Goal: Transaction & Acquisition: Purchase product/service

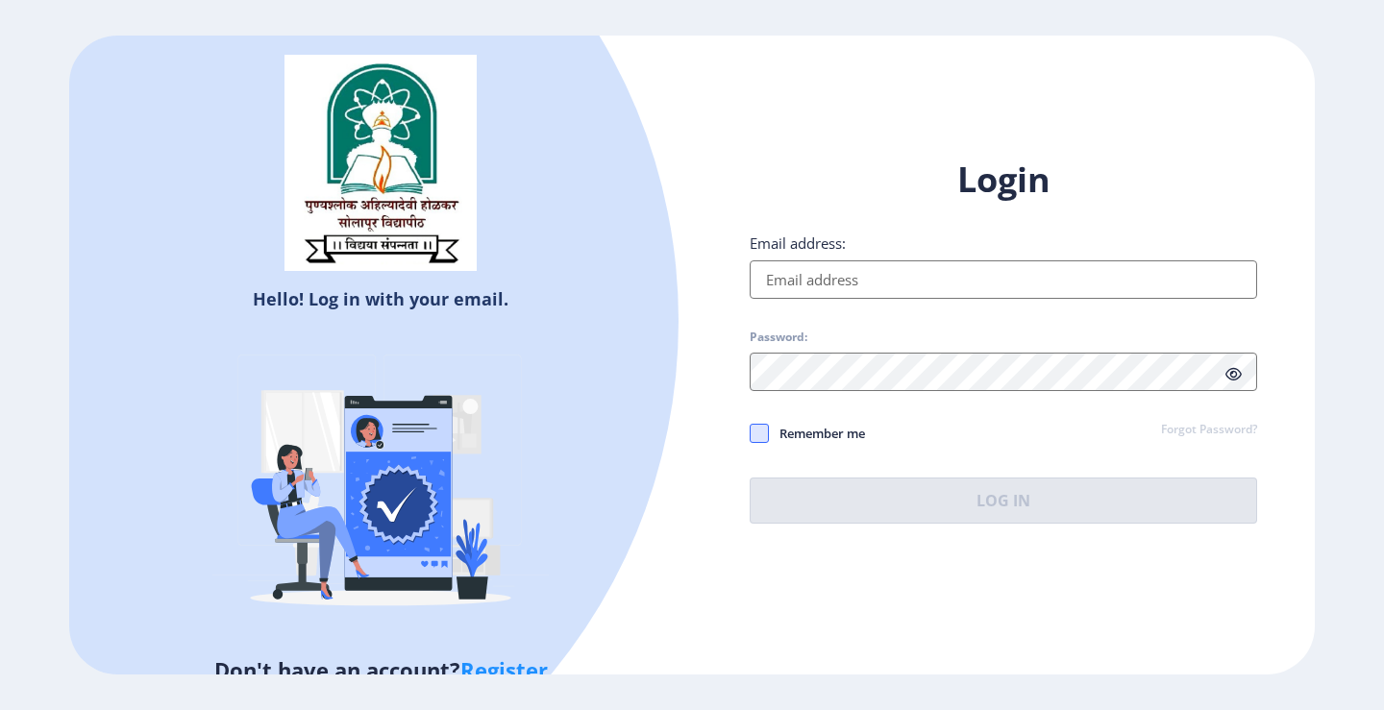
type input "[EMAIL_ADDRESS][DOMAIN_NAME]"
click at [759, 436] on span at bounding box center [759, 433] width 19 height 19
click at [751, 434] on input "Remember me" at bounding box center [750, 433] width 1 height 1
checkbox input "true"
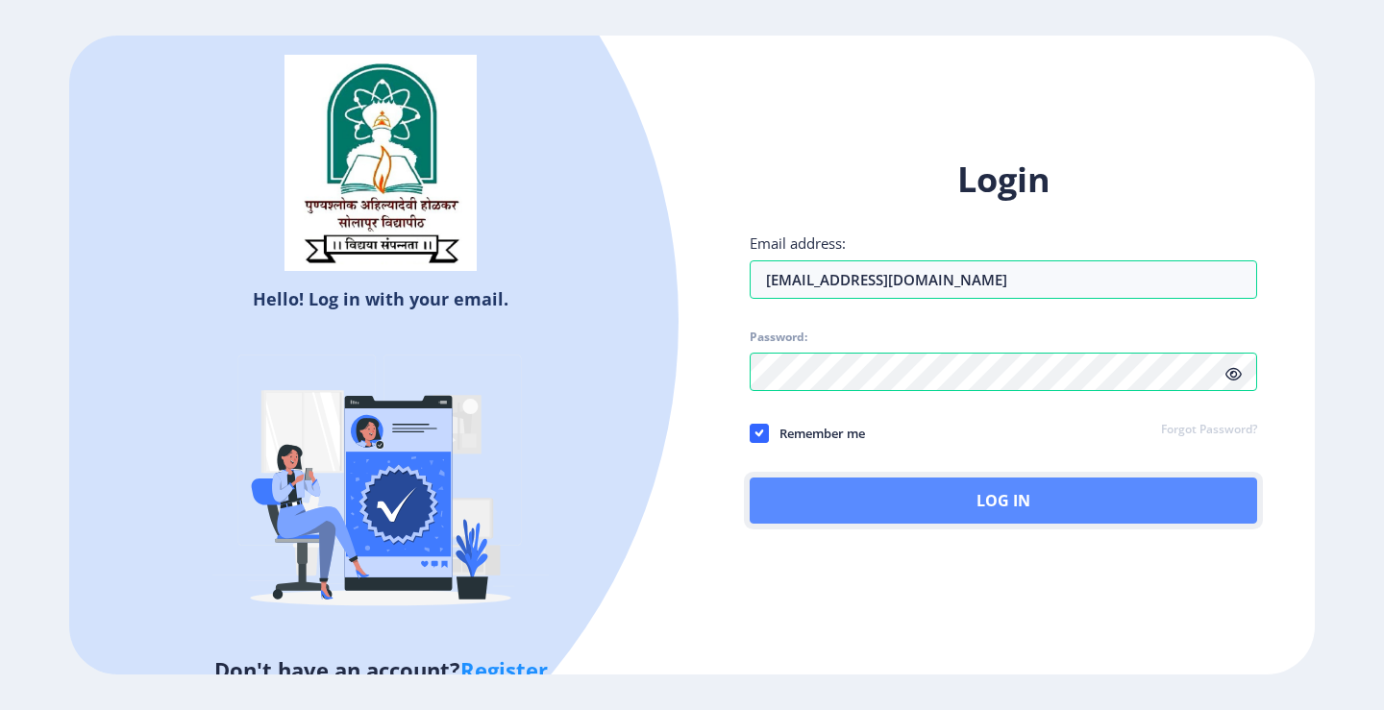
click at [942, 510] on button "Log In" at bounding box center [1004, 501] width 508 height 46
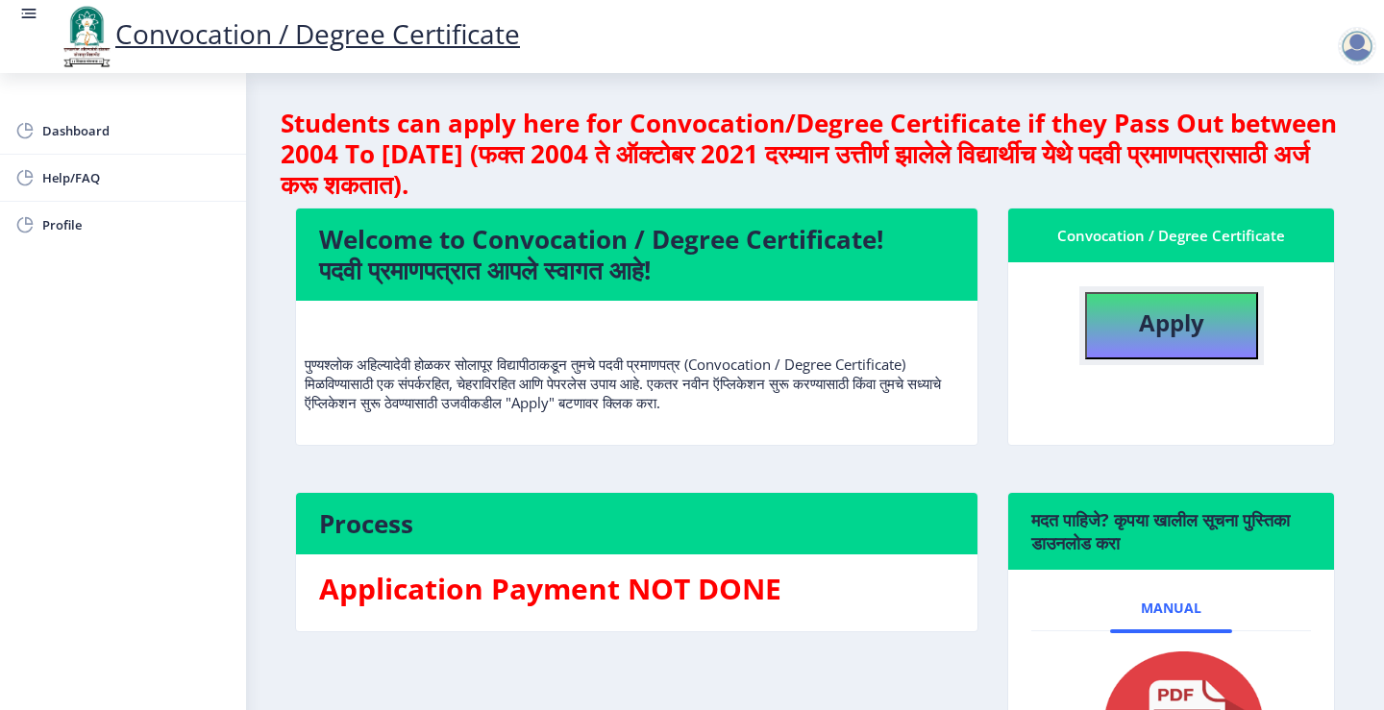
click at [1154, 334] on b "Apply" at bounding box center [1171, 323] width 65 height 32
select select
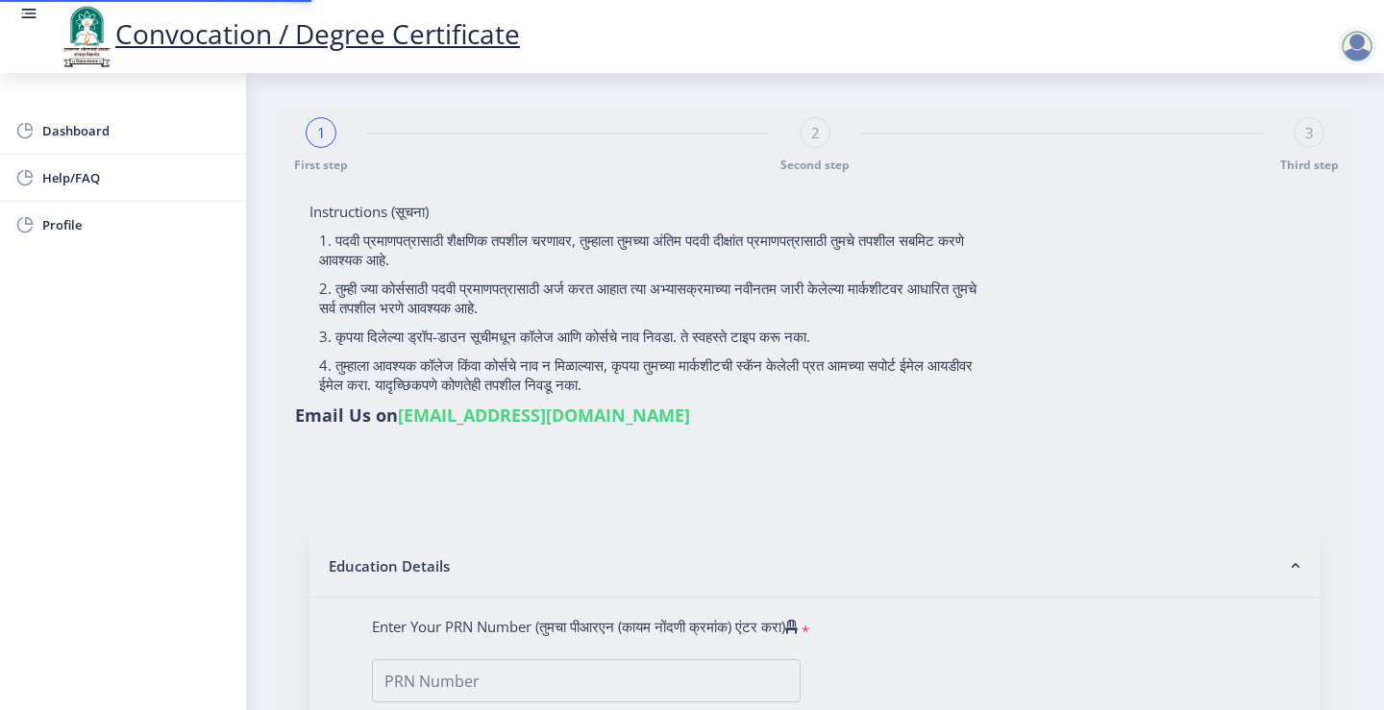
type input "2007032500079516"
select select "Regular"
select select "2010"
select select "March"
select select "SECOND CLASS"
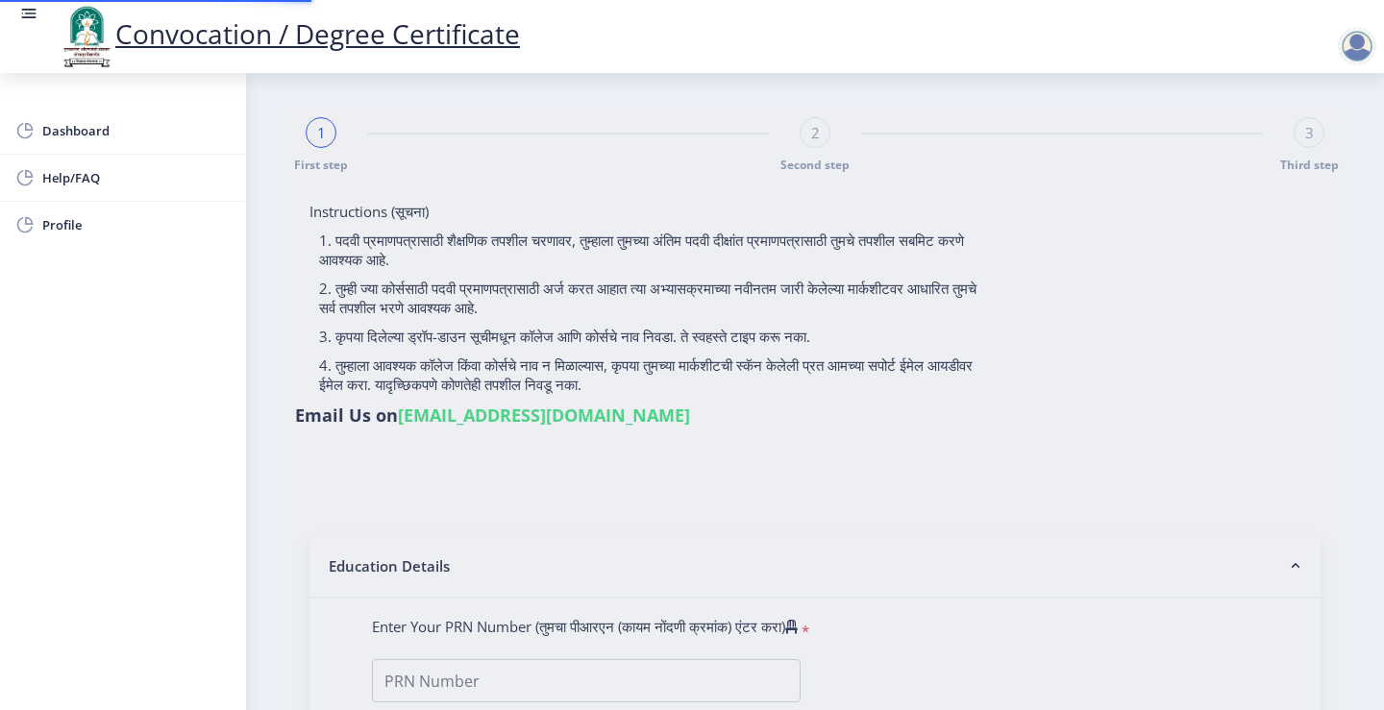
type input "26749"
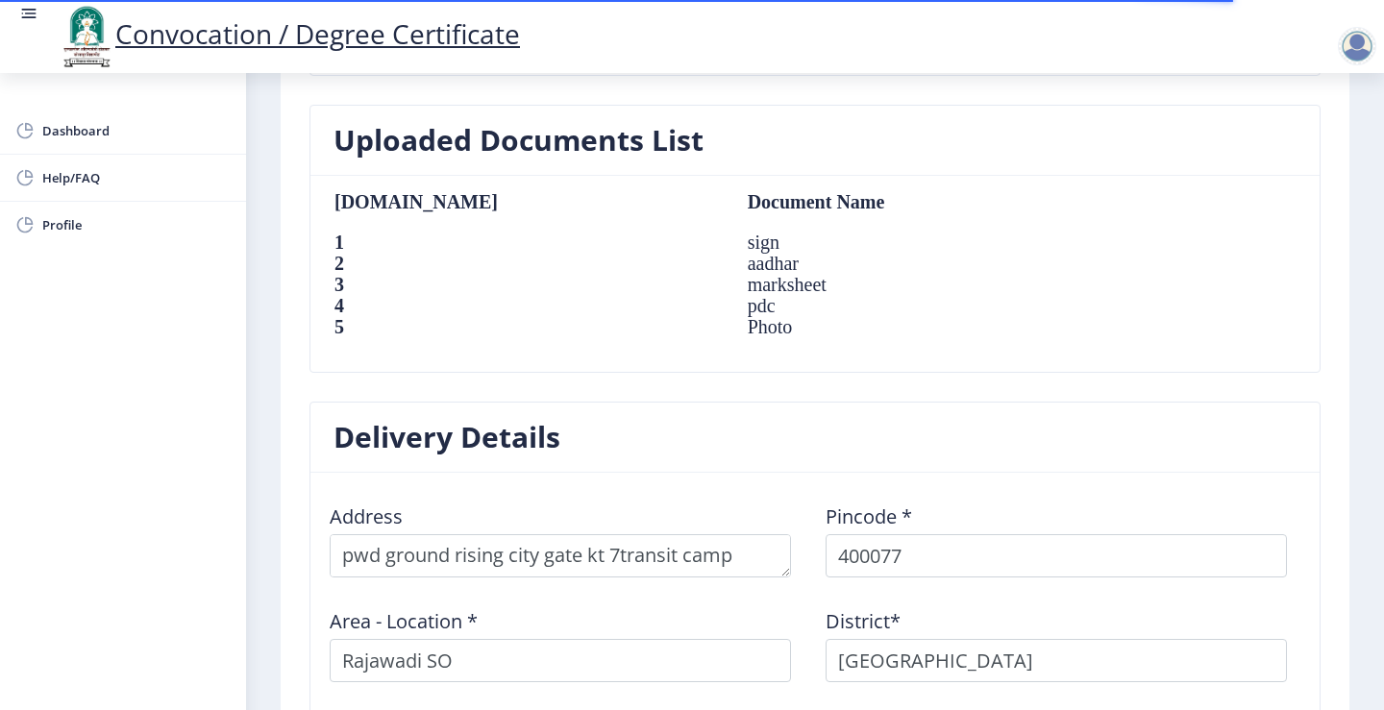
scroll to position [1590, 0]
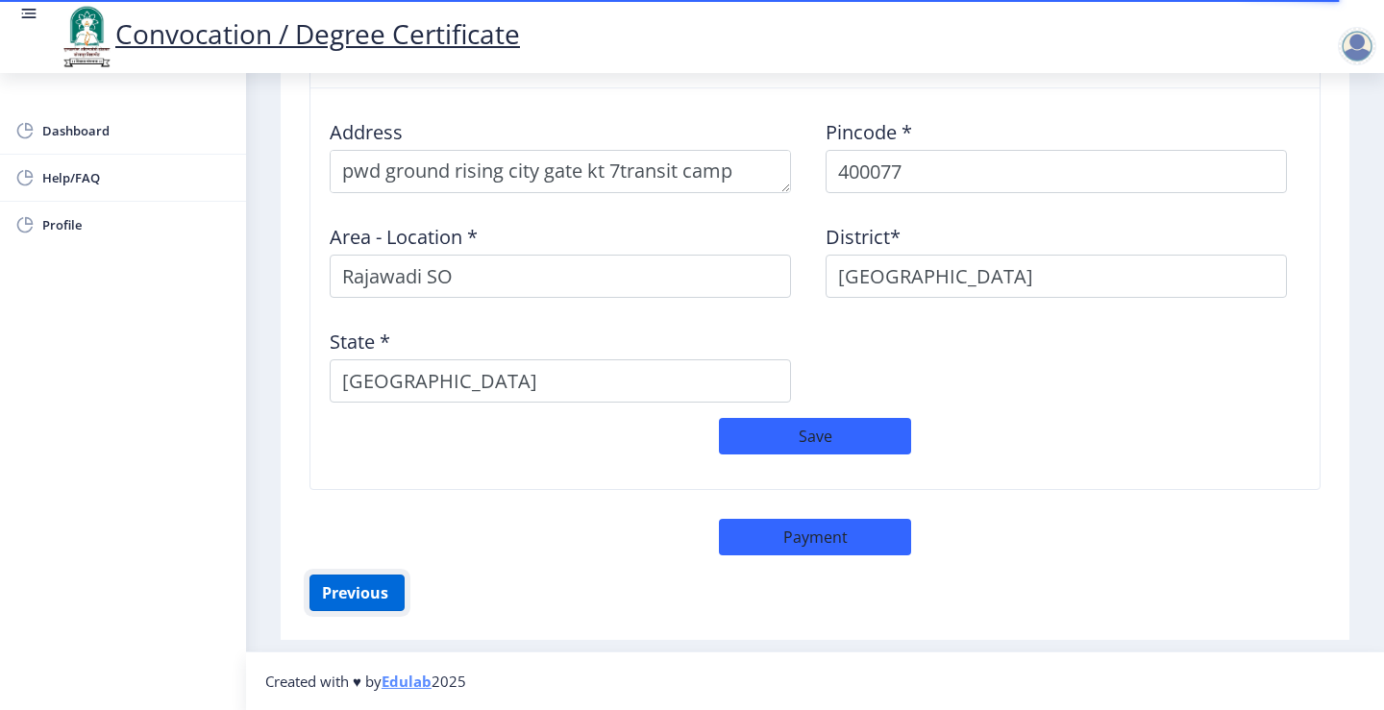
click at [364, 604] on button "Previous ‍" at bounding box center [357, 593] width 95 height 37
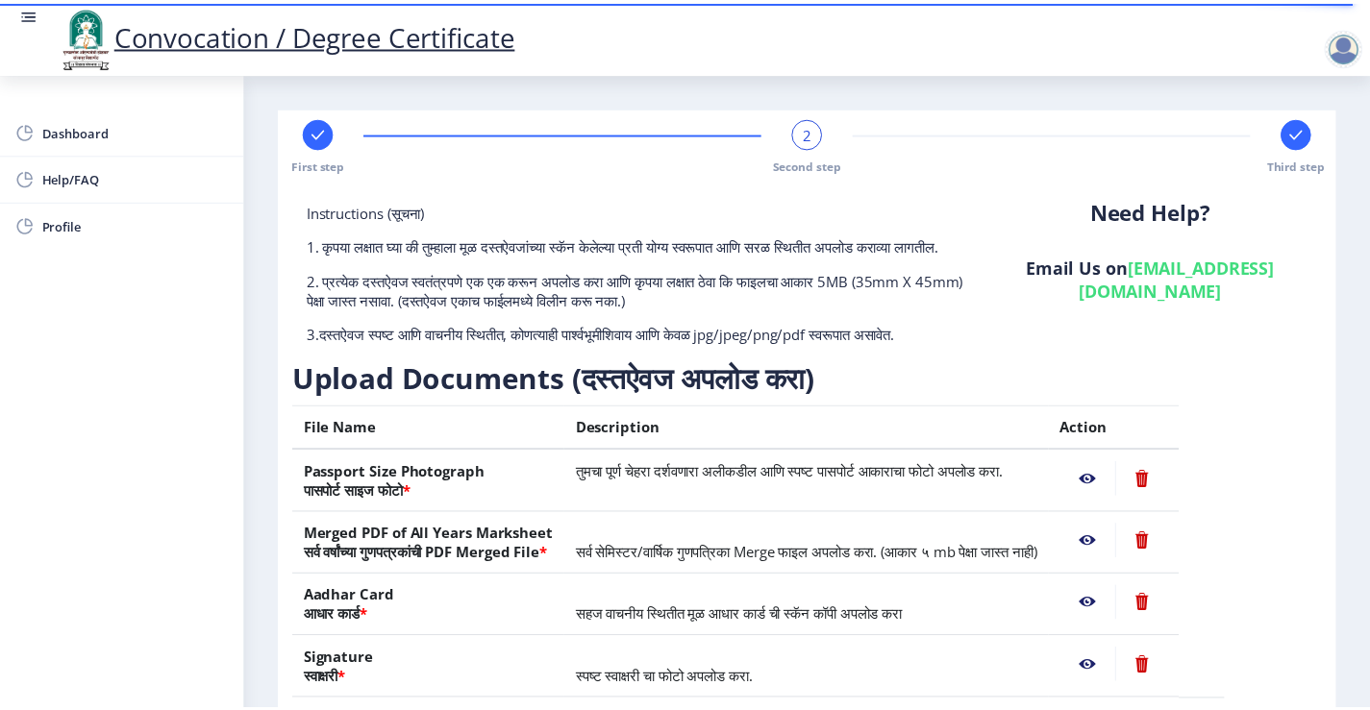
scroll to position [192, 0]
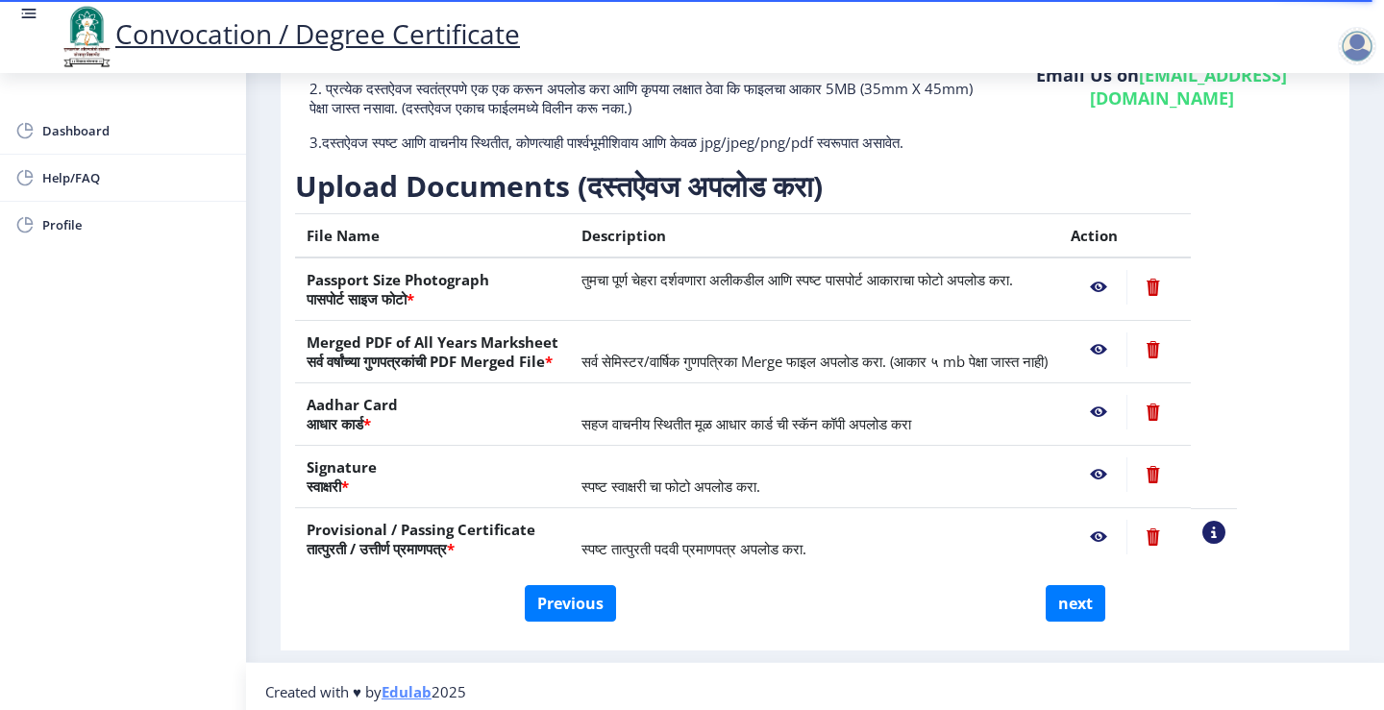
click at [1127, 302] on nb-action at bounding box center [1099, 287] width 56 height 35
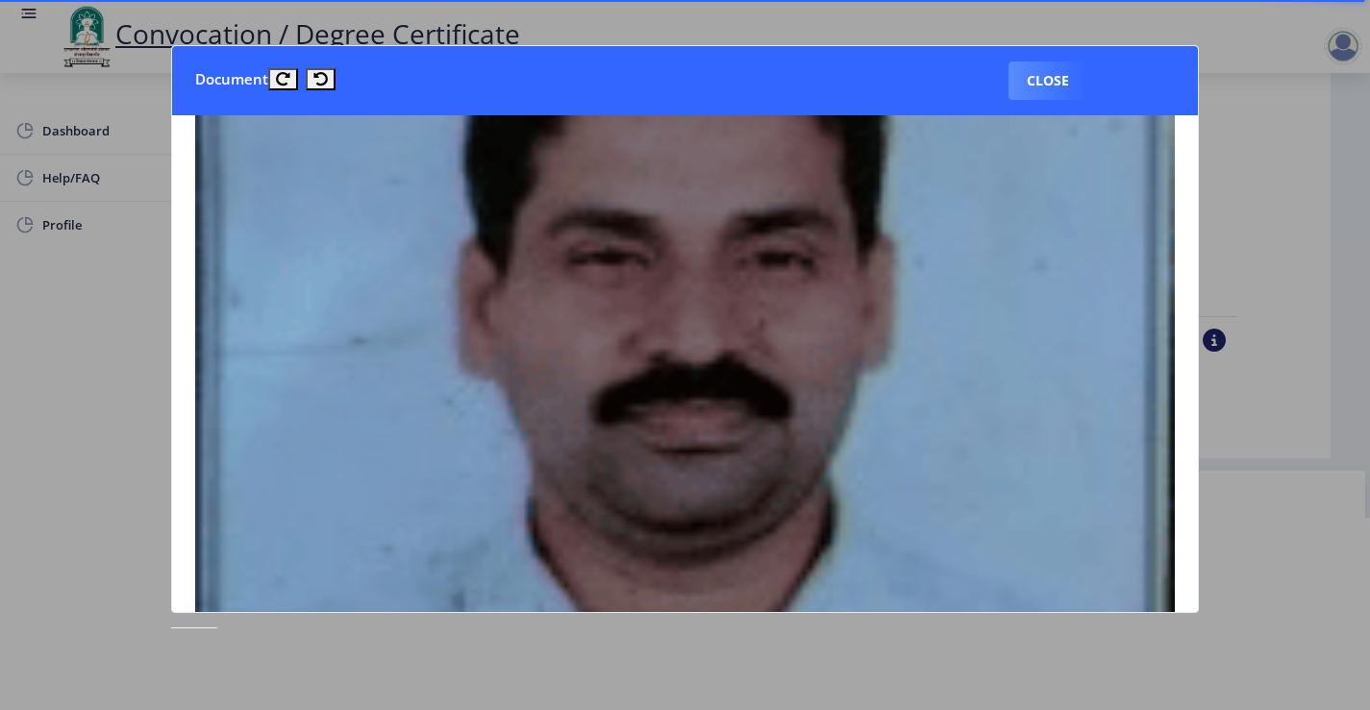
scroll to position [0, 0]
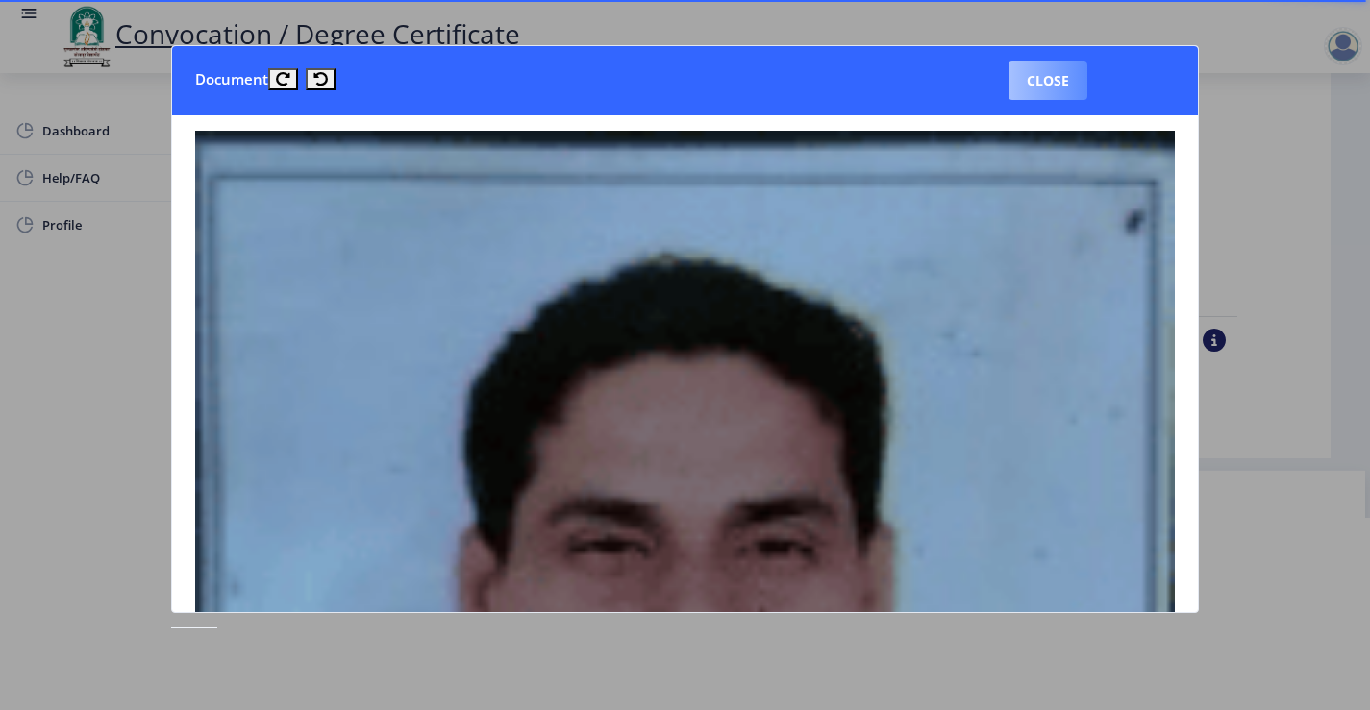
click at [1034, 99] on button "Close" at bounding box center [1048, 81] width 79 height 38
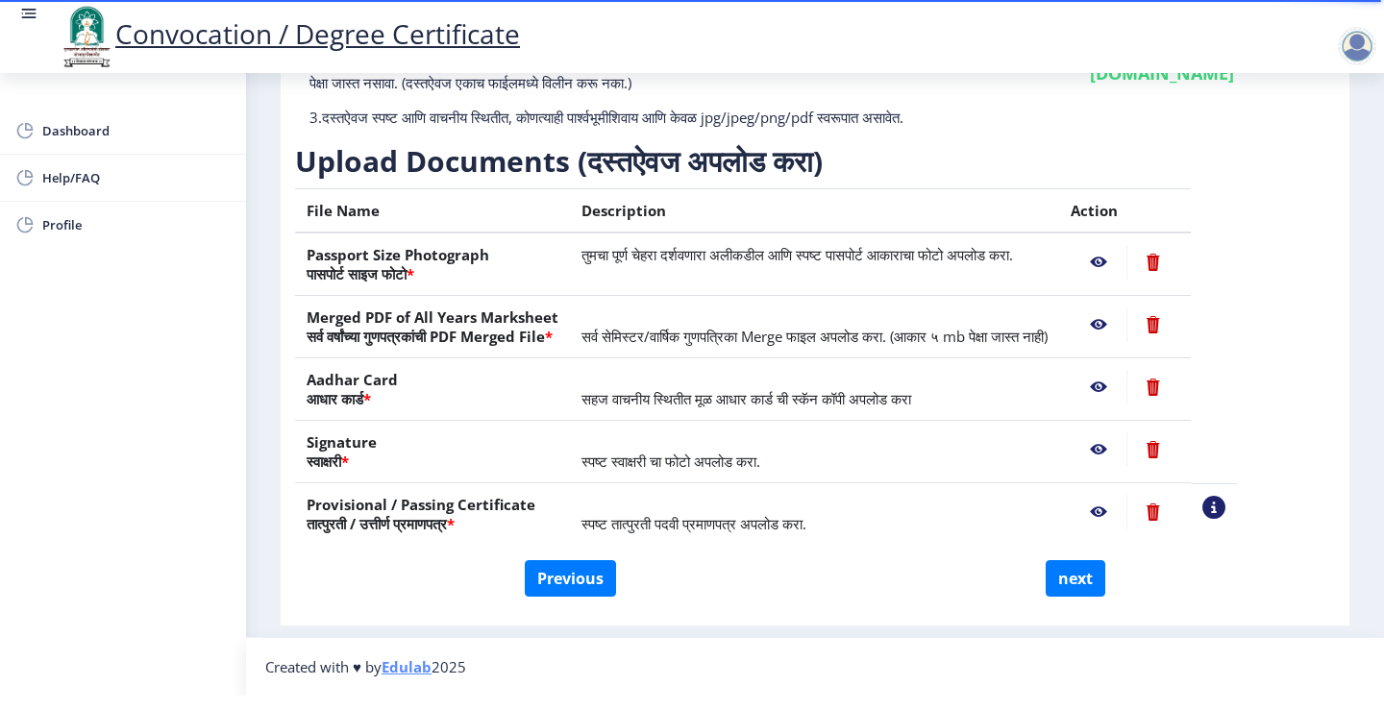
scroll to position [222, 0]
click at [1084, 568] on button "next" at bounding box center [1076, 578] width 60 height 37
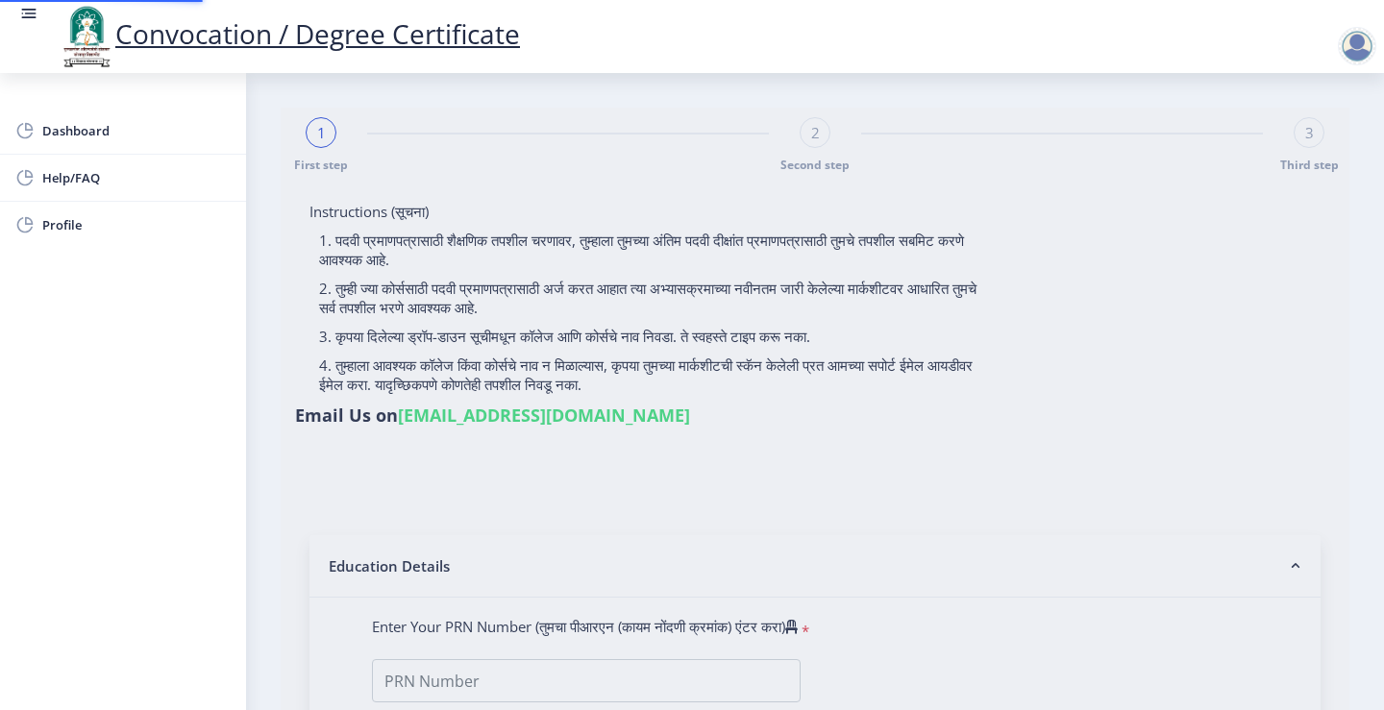
select select
type input "2007032500079516"
select select "Regular"
select select "2010"
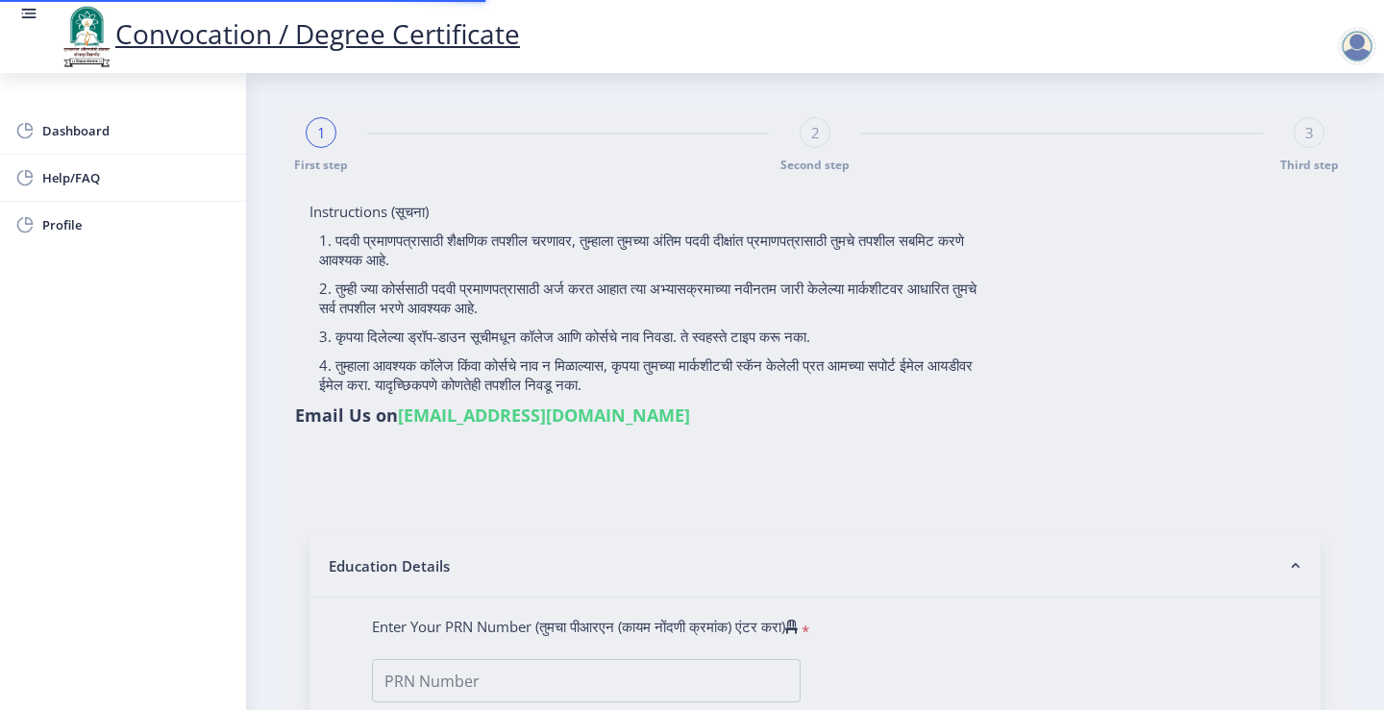
select select "March"
select select "SECOND CLASS"
type input "26749"
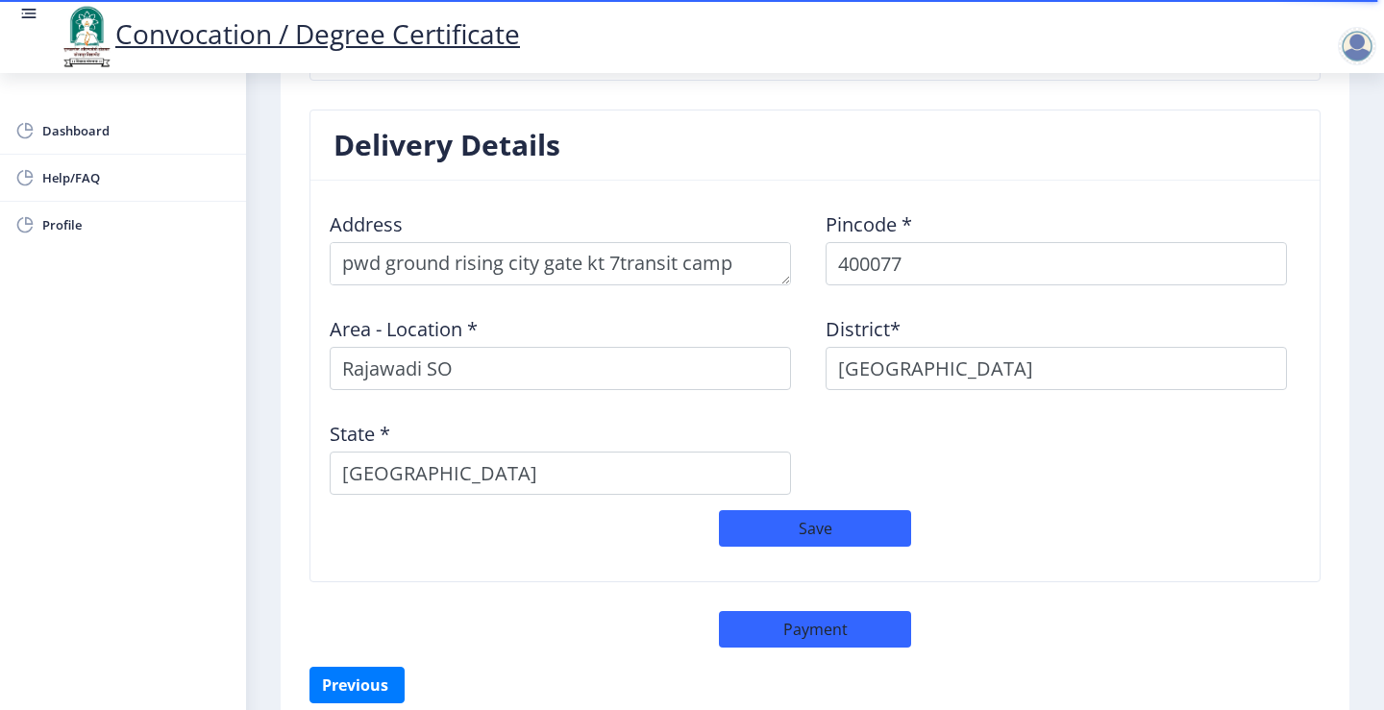
scroll to position [1590, 0]
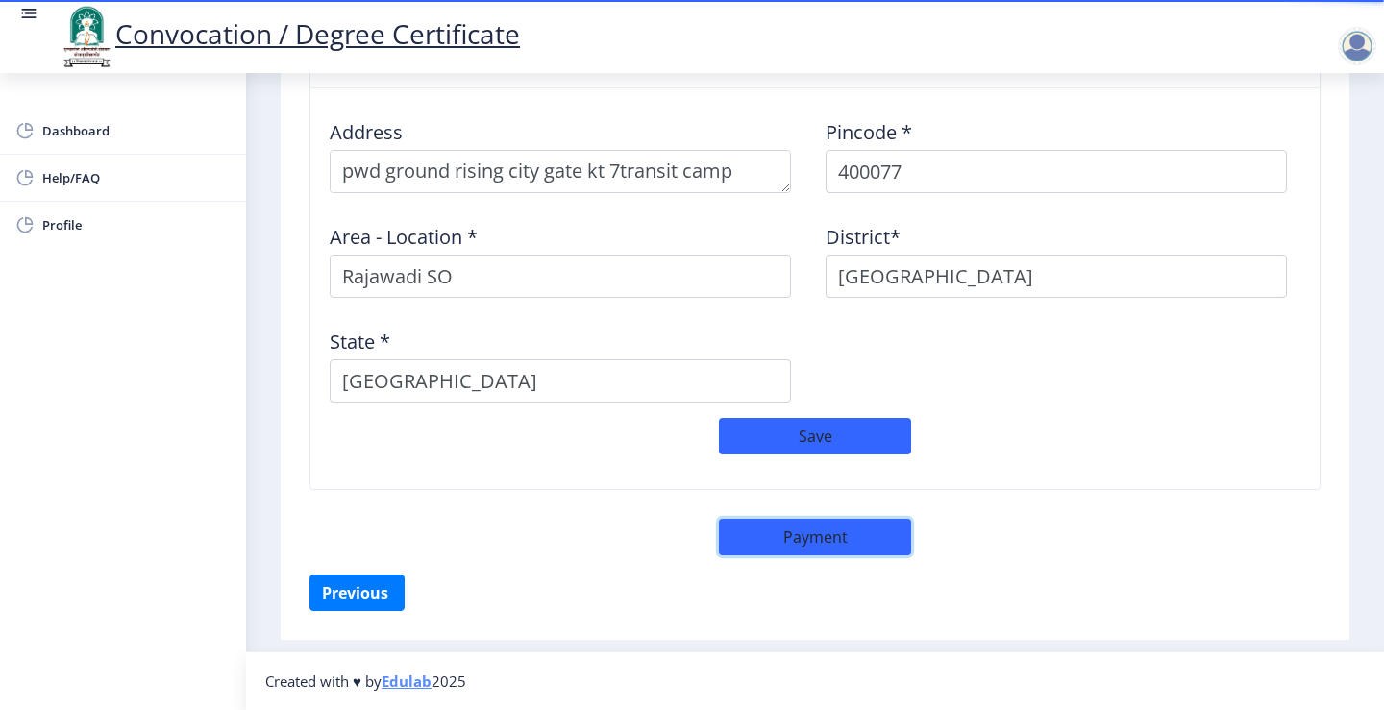
click at [824, 551] on button "Payment" at bounding box center [815, 537] width 192 height 37
select select "sealed"
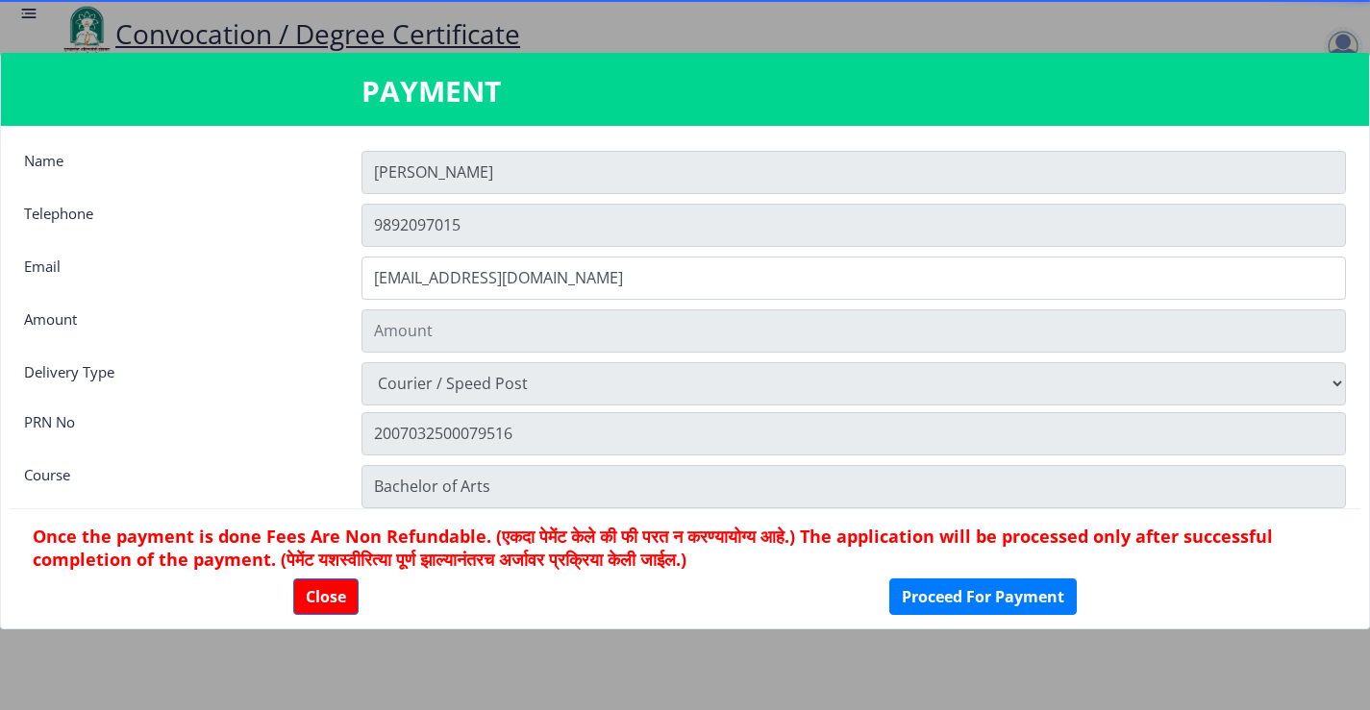
type input "1885"
click at [984, 602] on button "Proceed For Payment" at bounding box center [982, 597] width 187 height 37
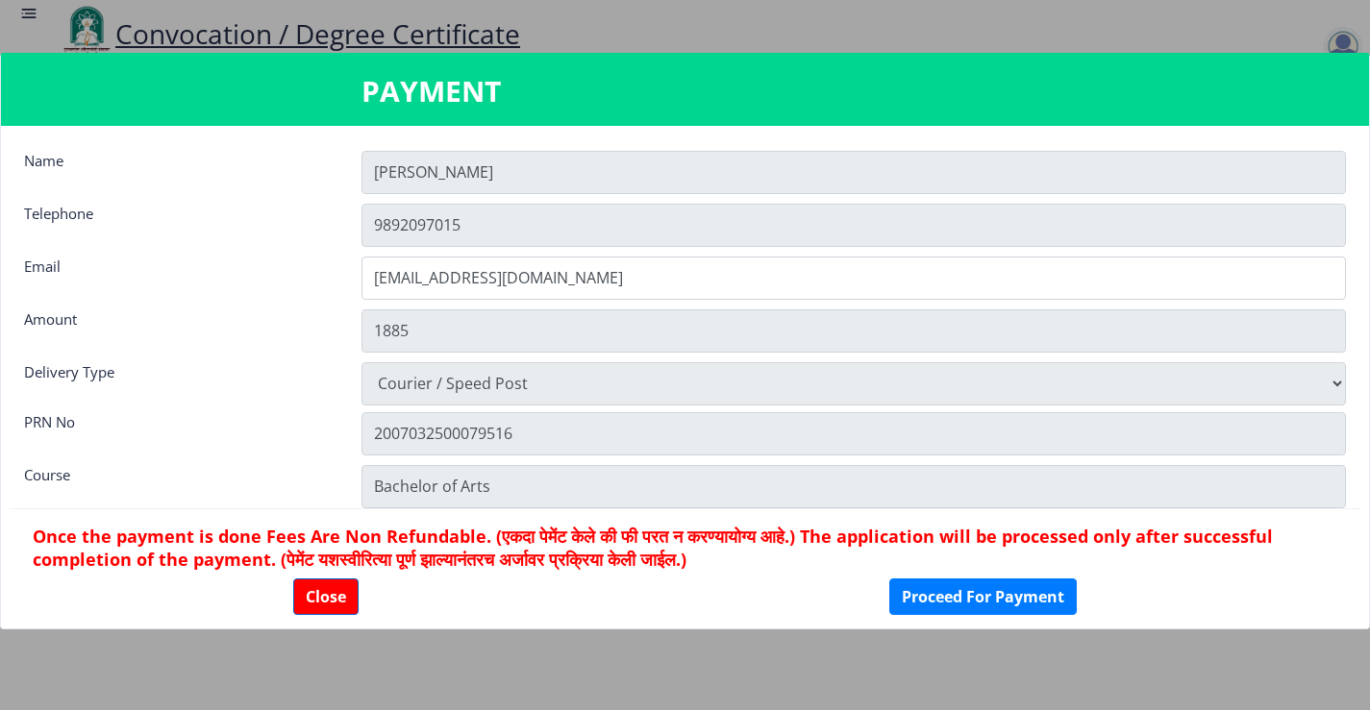
drag, startPoint x: 310, startPoint y: 572, endPoint x: 312, endPoint y: 583, distance: 11.0
click at [310, 575] on nb-card-footer "Once the payment is done Fees Are Non Refundable. (एकदा पेमेंट केले की फी परत न…" at bounding box center [685, 570] width 1351 height 122
click at [331, 593] on button "Close" at bounding box center [325, 597] width 65 height 37
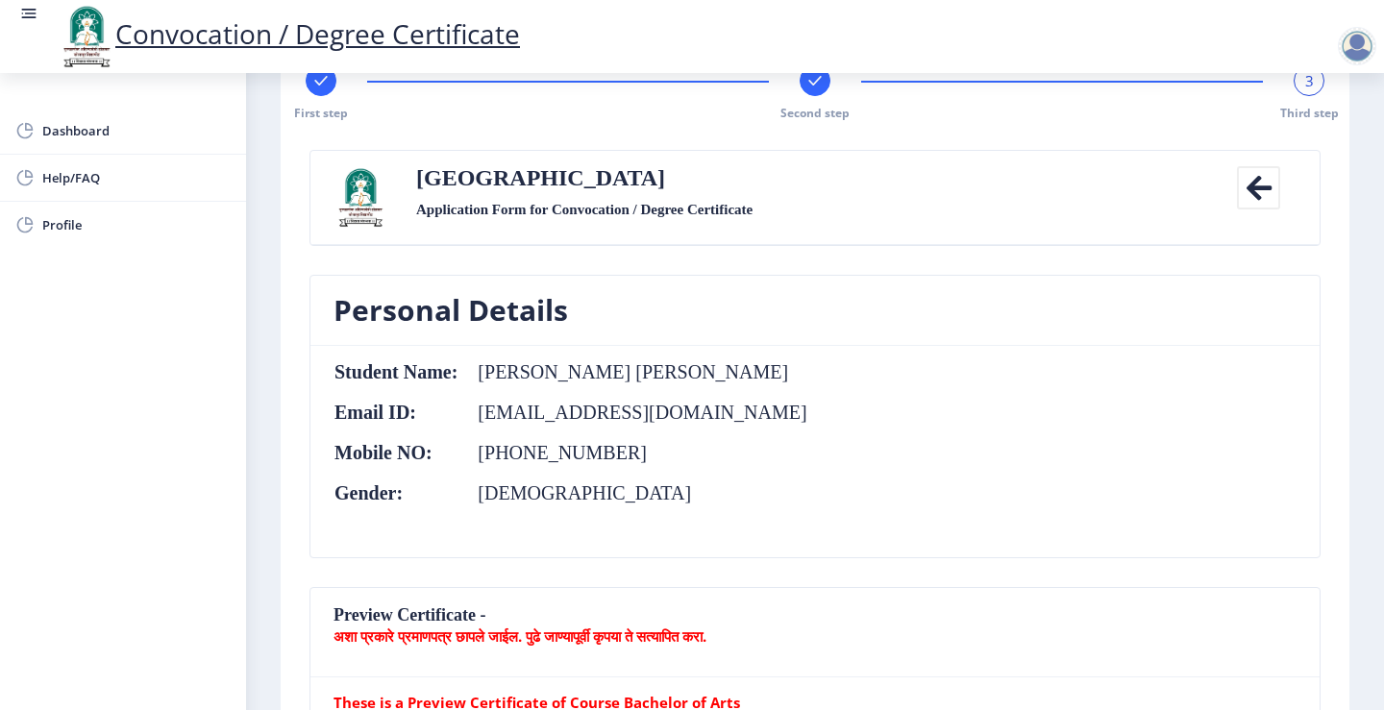
scroll to position [436, 0]
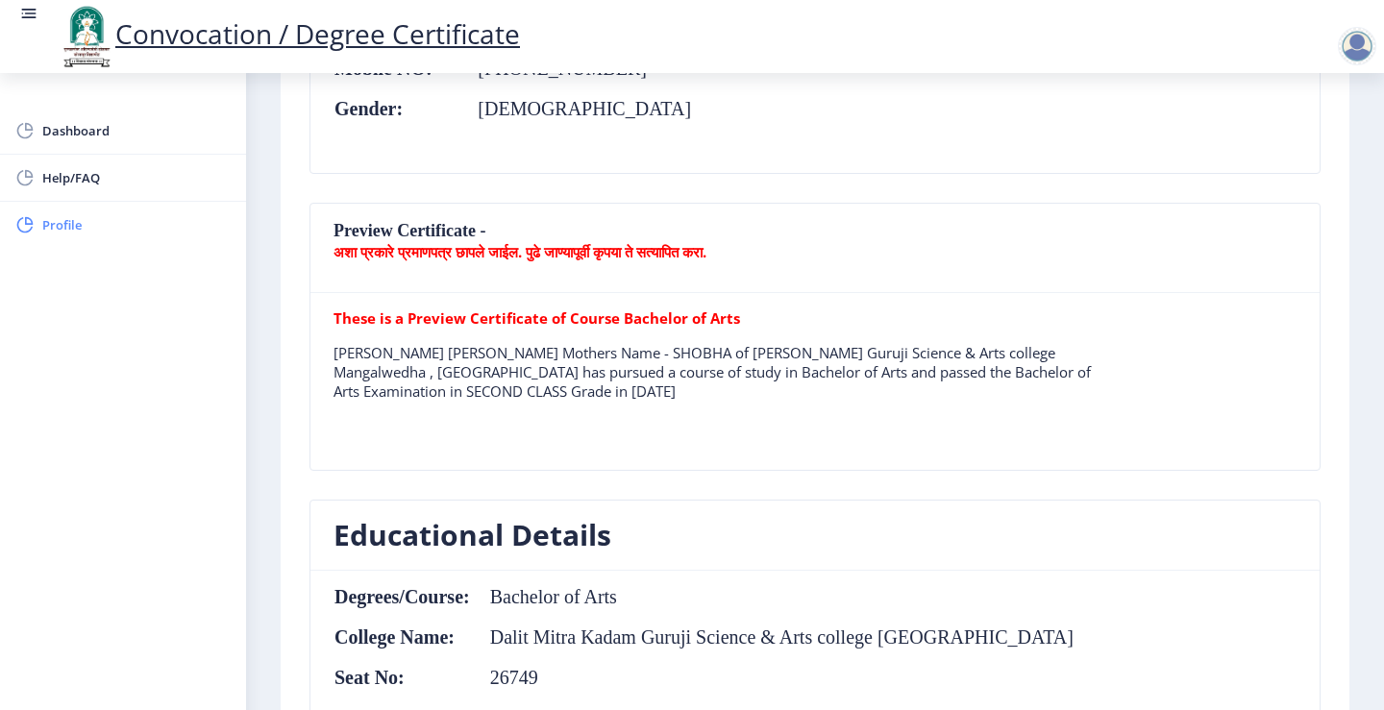
click at [133, 217] on span "Profile" at bounding box center [136, 224] width 188 height 23
select select
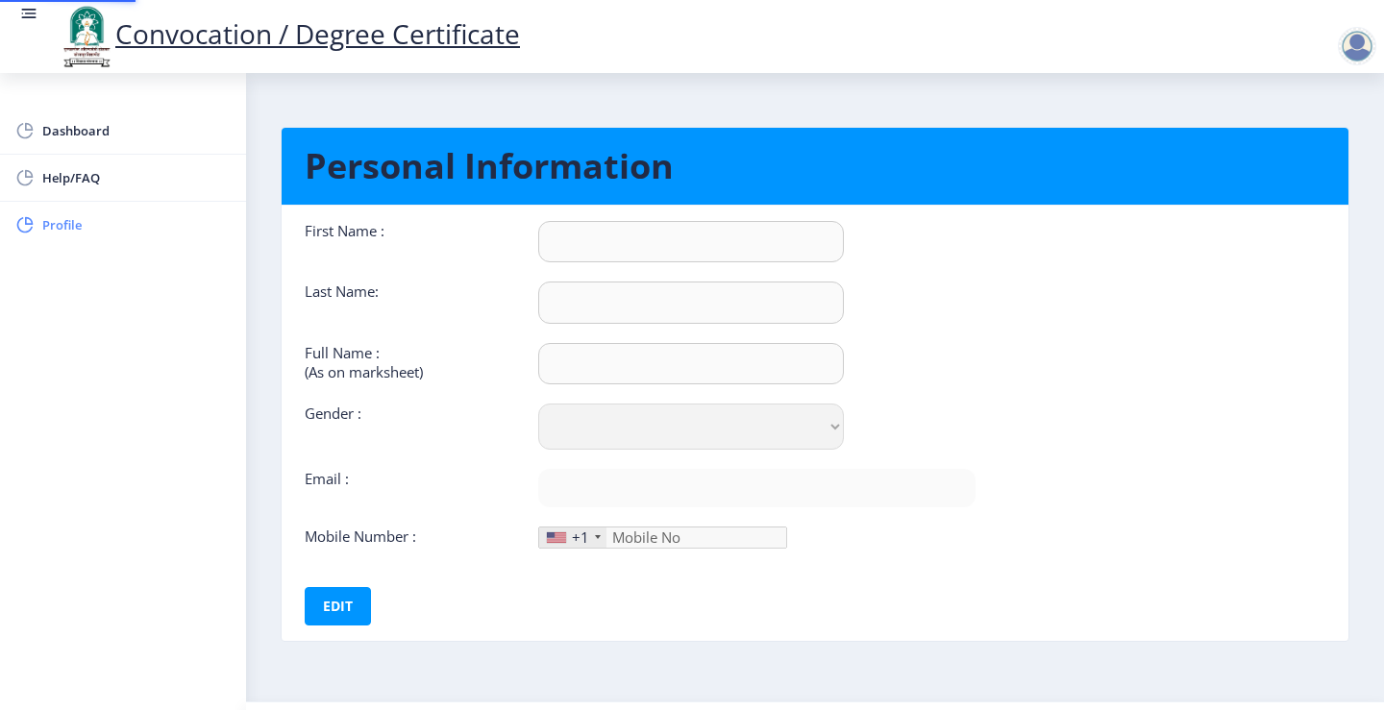
type input "[PERSON_NAME]"
type input "[PERSON_NAME] [PERSON_NAME]"
select select "[DEMOGRAPHIC_DATA]"
type input "[EMAIL_ADDRESS][DOMAIN_NAME]"
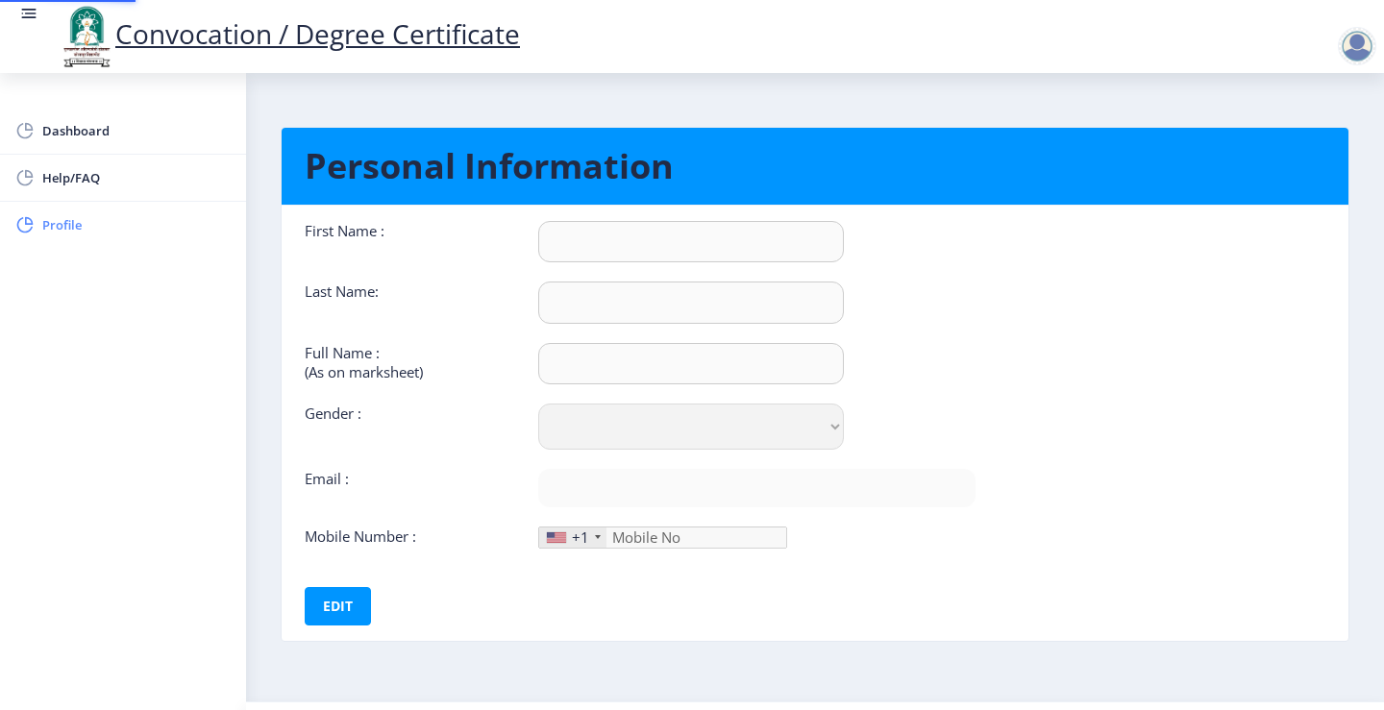
type input "9892097015"
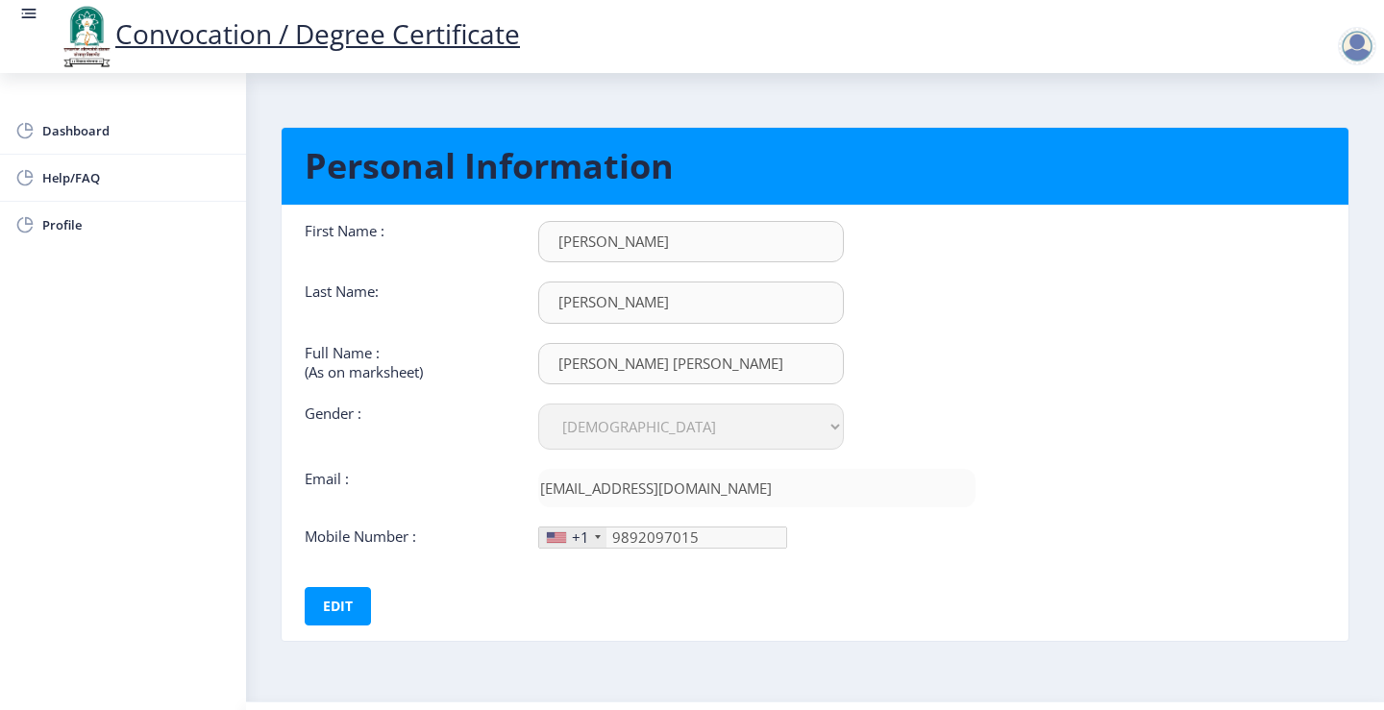
scroll to position [50, 0]
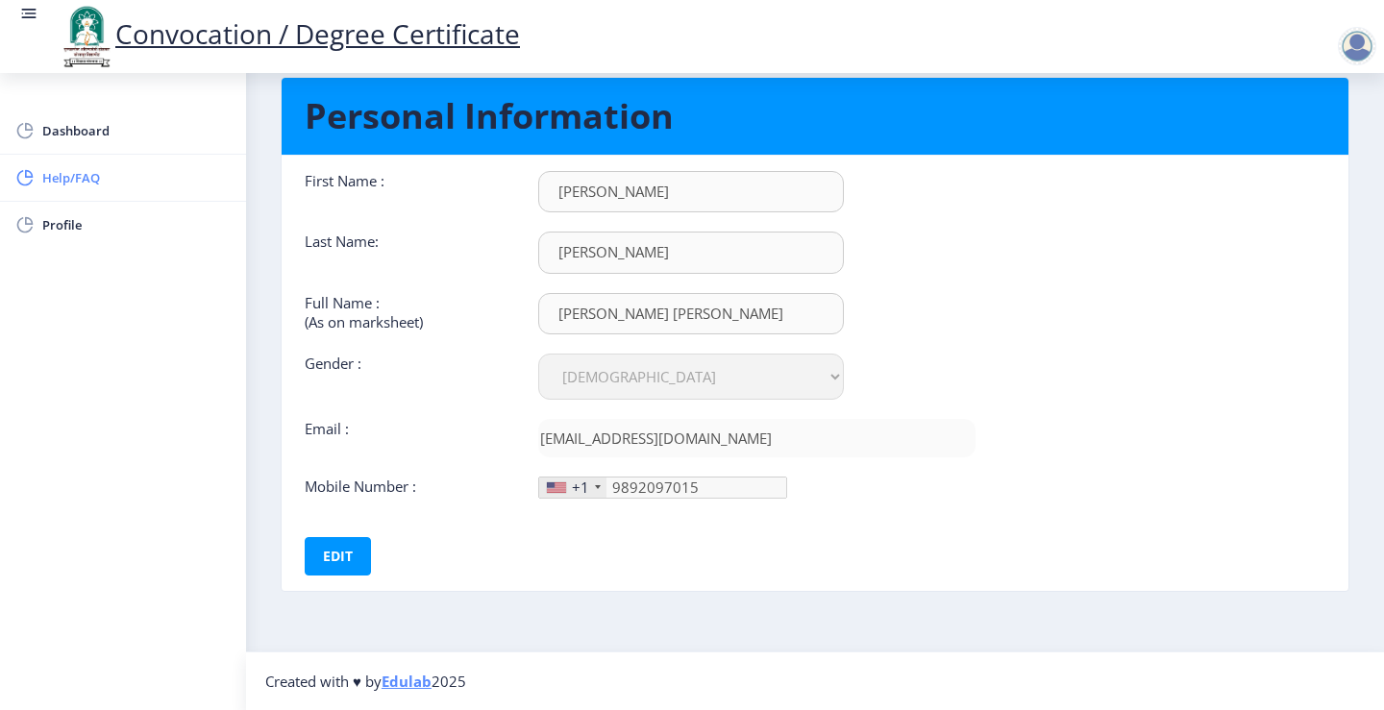
click at [88, 171] on span "Help/FAQ" at bounding box center [136, 177] width 188 height 23
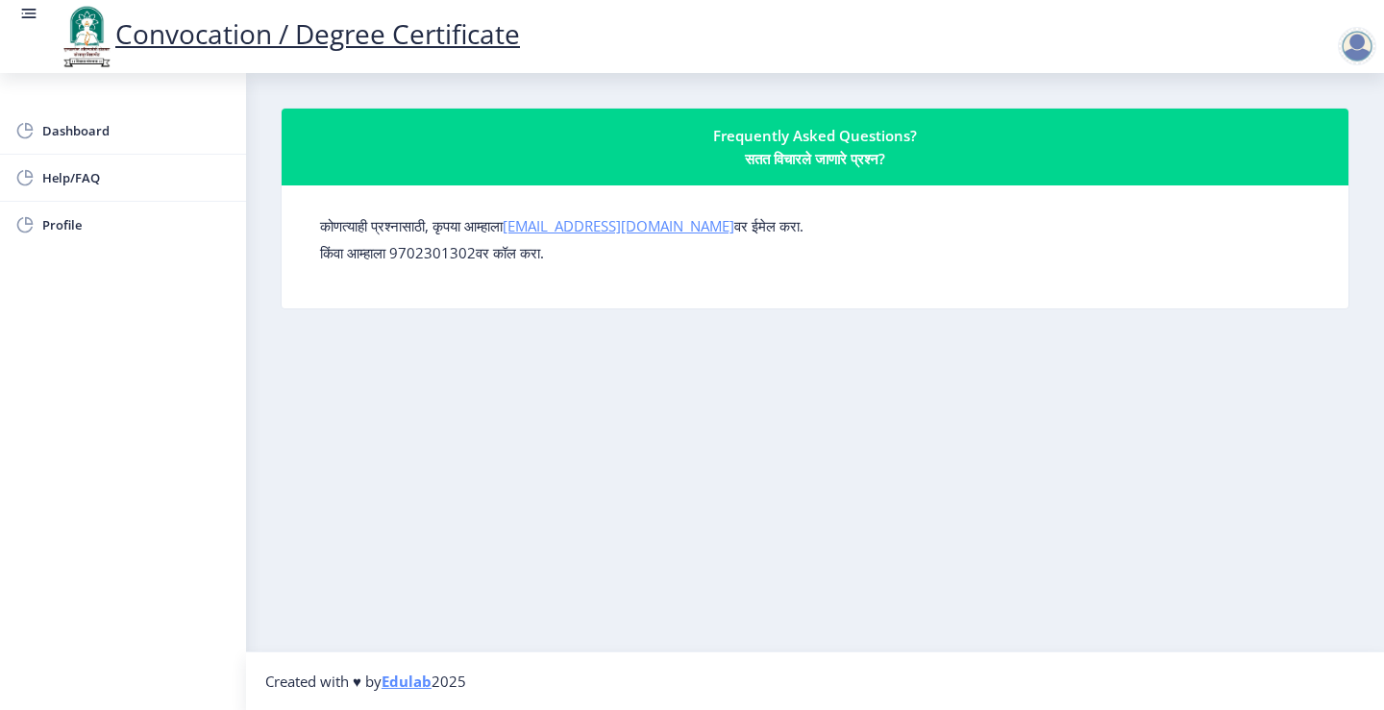
click at [626, 231] on link "su.sfc@studentscenter.in" at bounding box center [619, 225] width 232 height 19
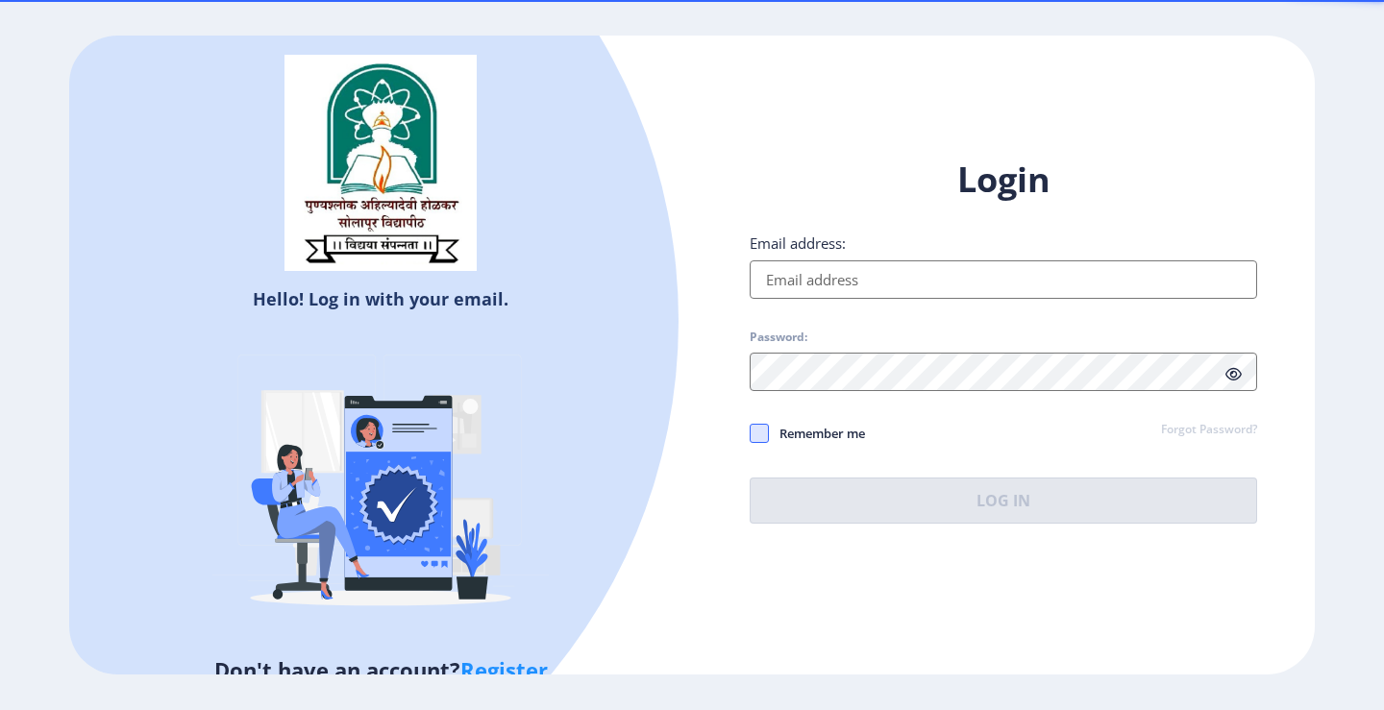
type input "[EMAIL_ADDRESS][DOMAIN_NAME]"
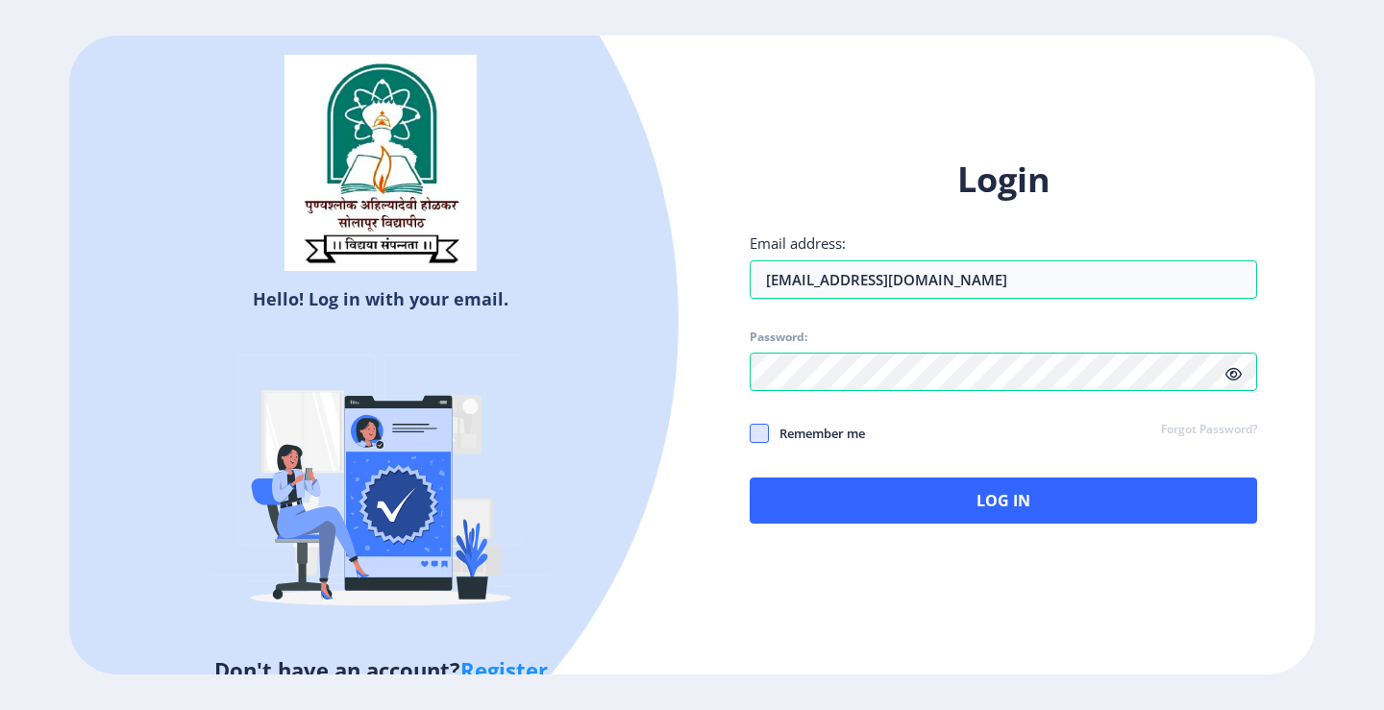
click at [755, 434] on span at bounding box center [759, 433] width 19 height 19
click at [751, 434] on input "Remember me" at bounding box center [750, 433] width 1 height 1
checkbox input "true"
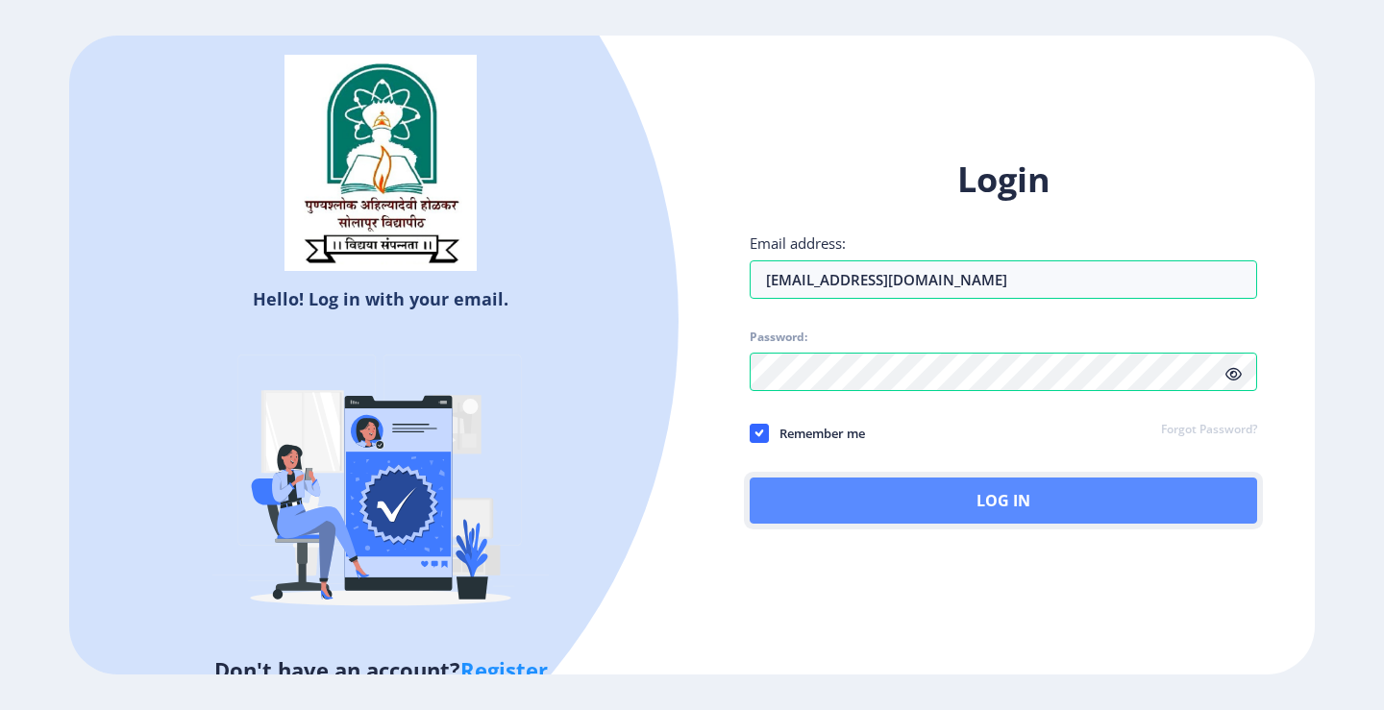
click at [925, 511] on button "Log In" at bounding box center [1004, 501] width 508 height 46
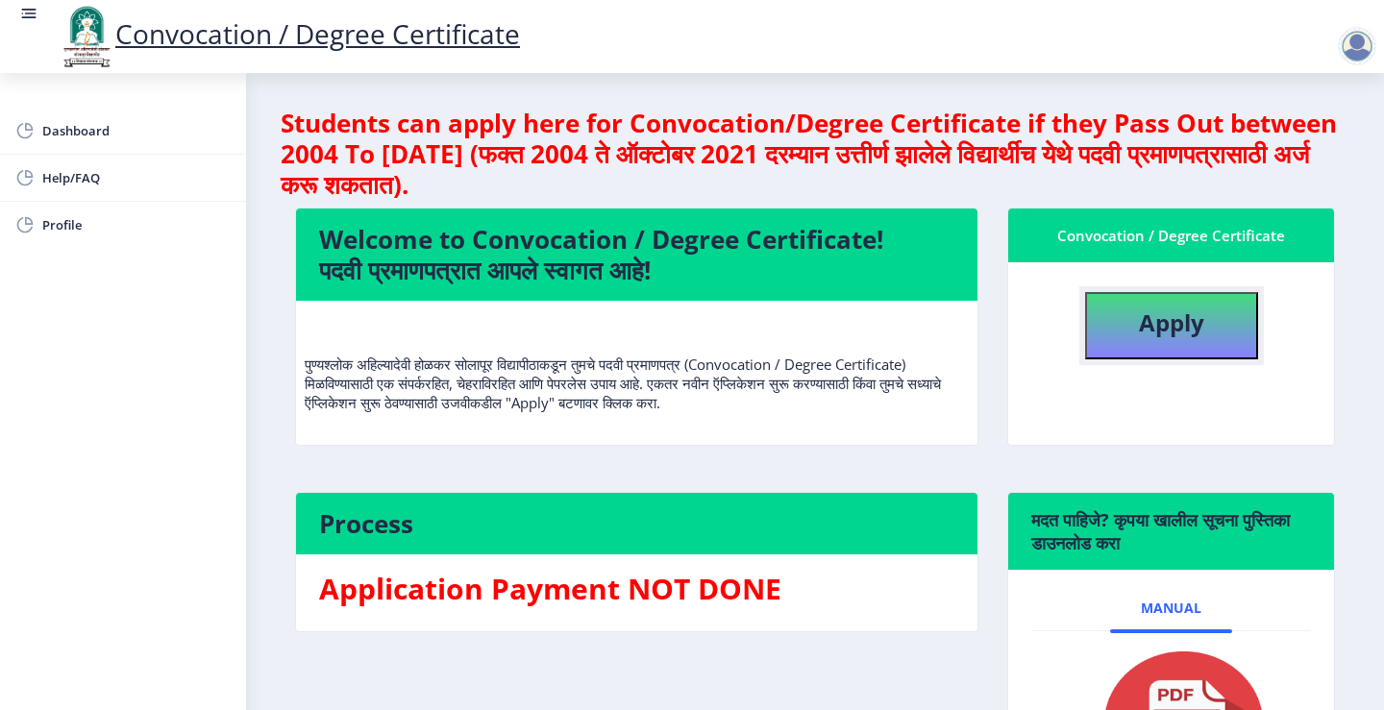
click at [1191, 314] on b "Apply" at bounding box center [1171, 323] width 65 height 32
select select "Regular"
select select "2010"
select select "March"
select select "SECOND CLASS"
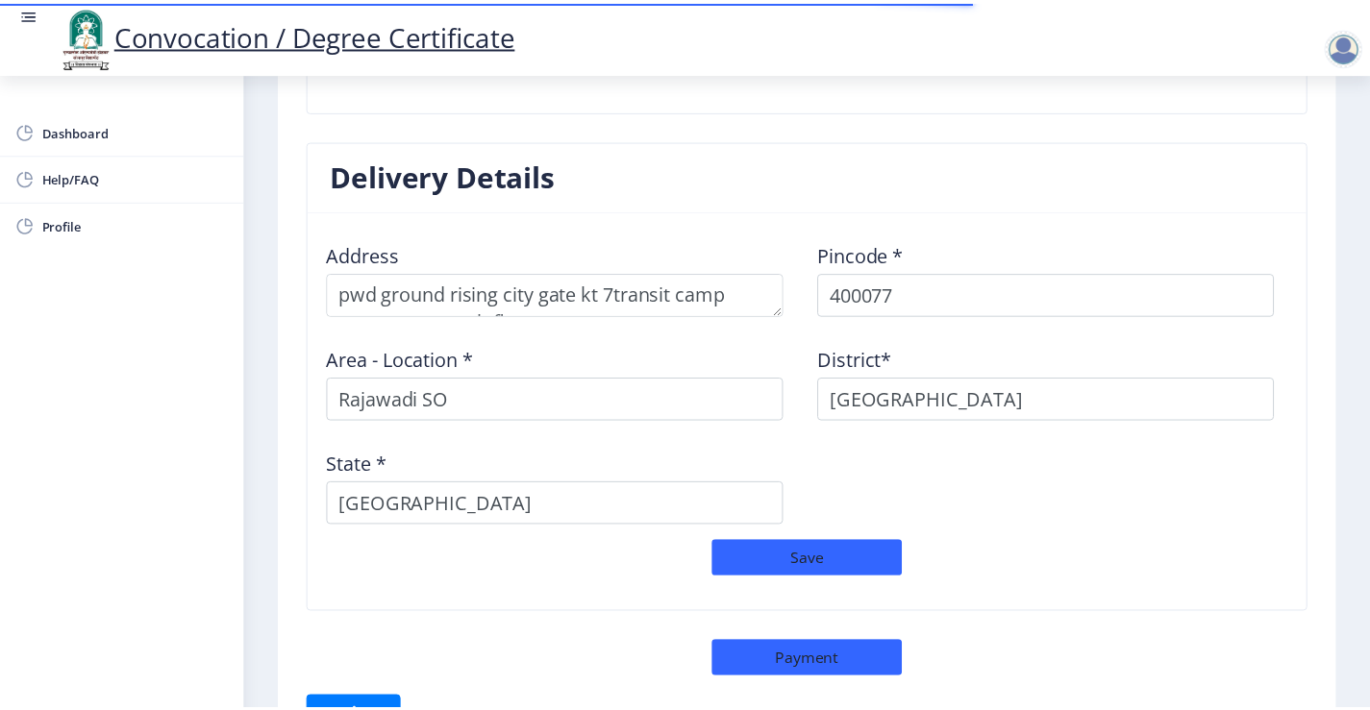
scroll to position [1590, 0]
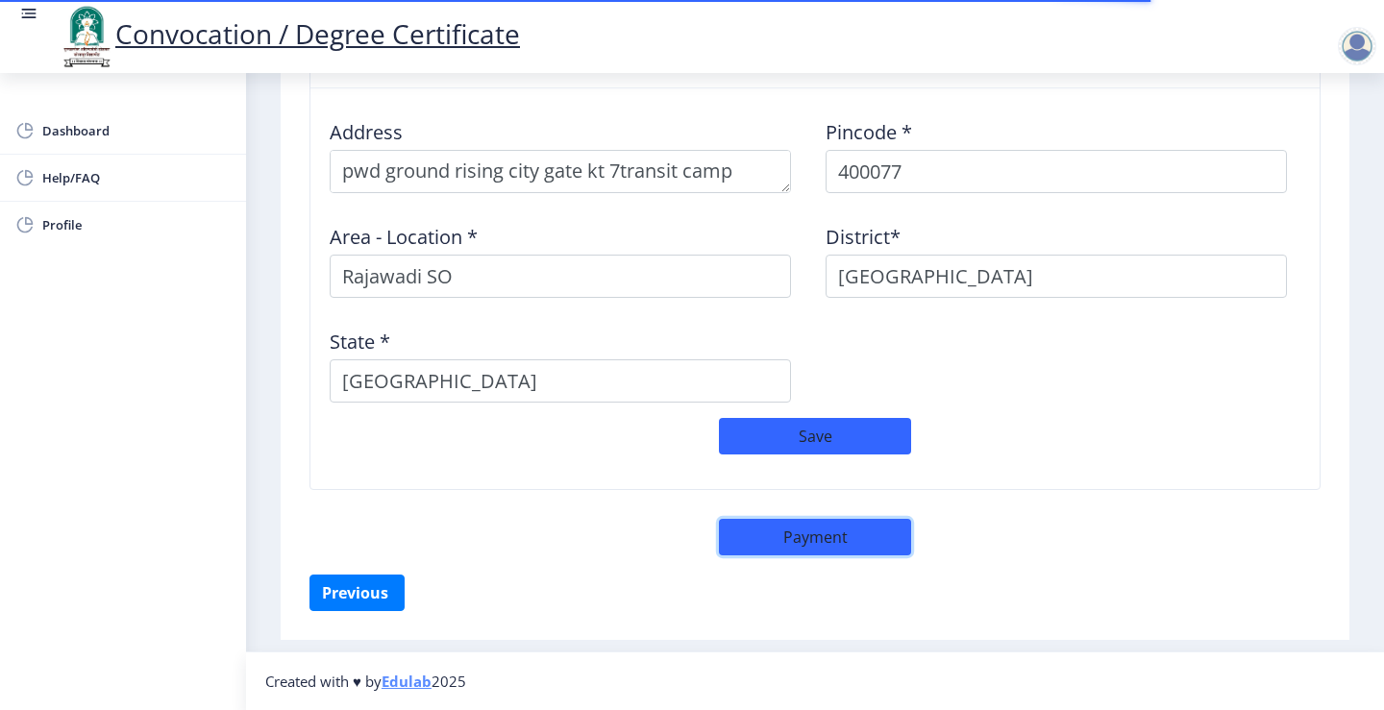
click at [851, 538] on button "Payment" at bounding box center [815, 537] width 192 height 37
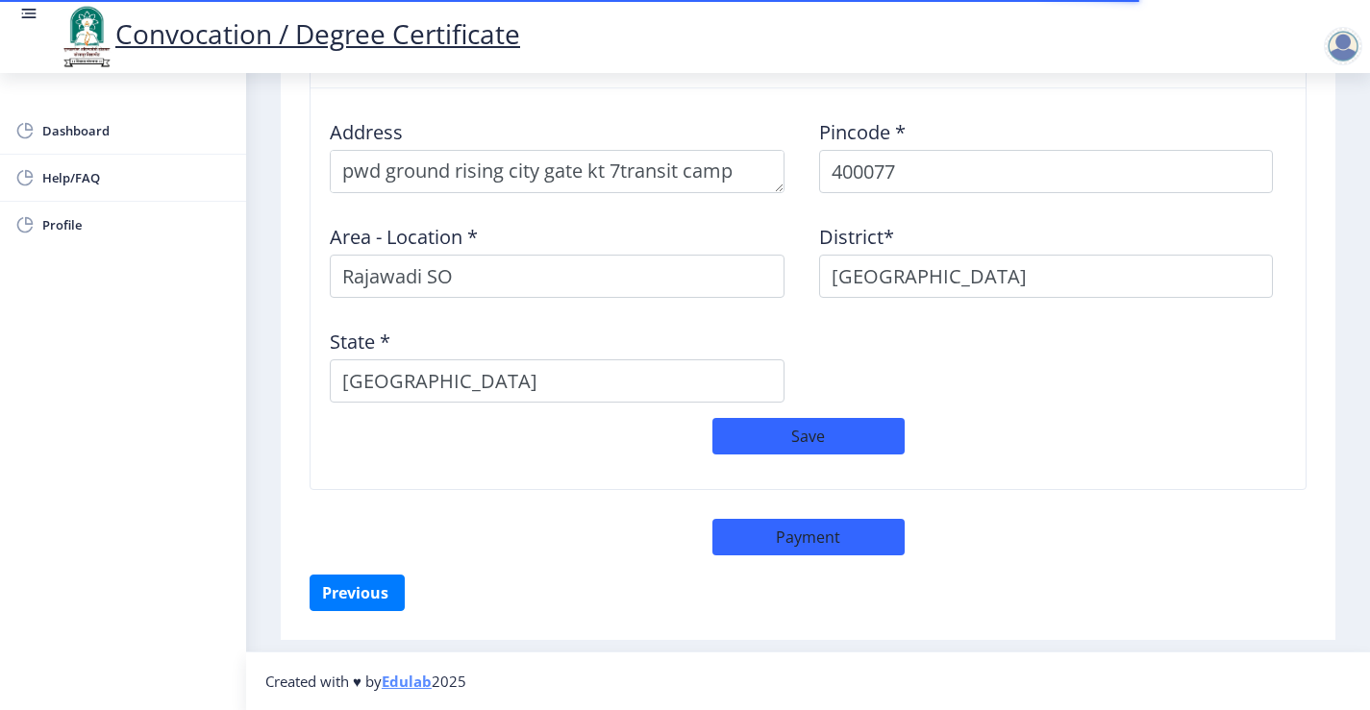
select select "sealed"
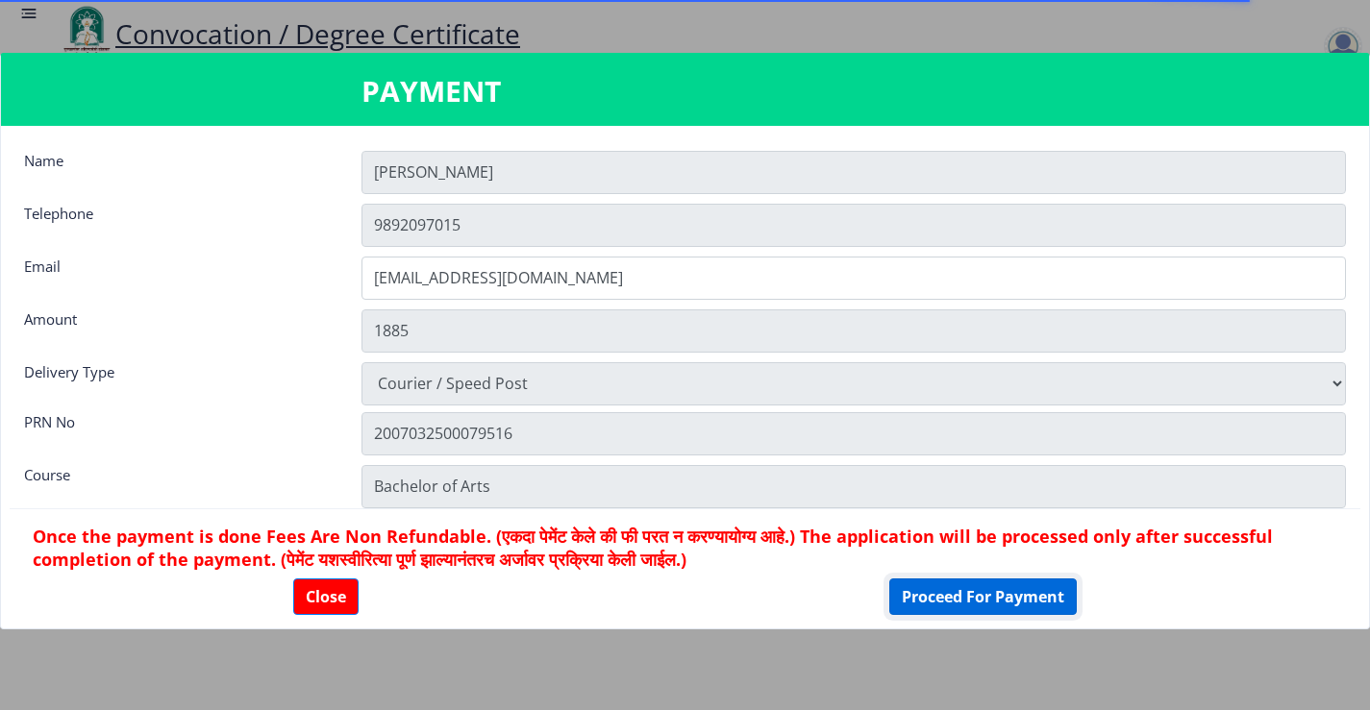
click at [951, 602] on button "Proceed For Payment" at bounding box center [982, 597] width 187 height 37
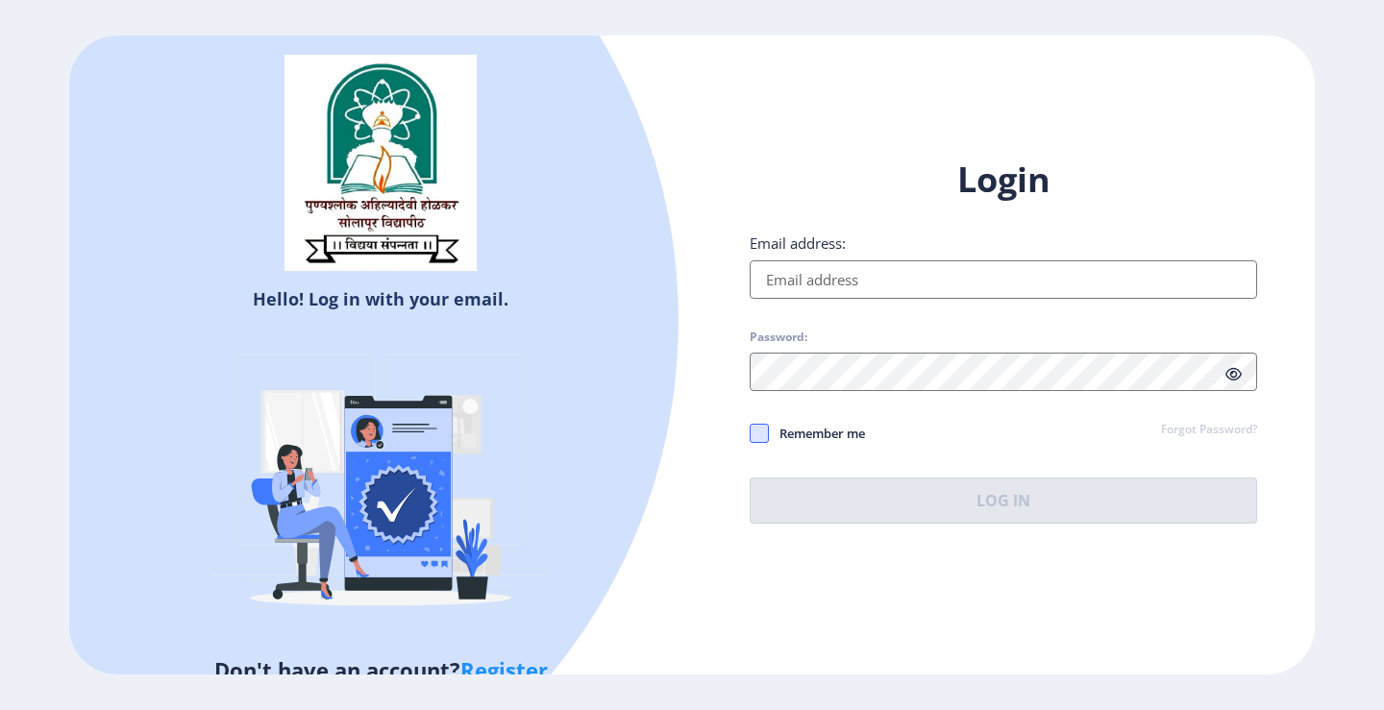
type input "[EMAIL_ADDRESS][DOMAIN_NAME]"
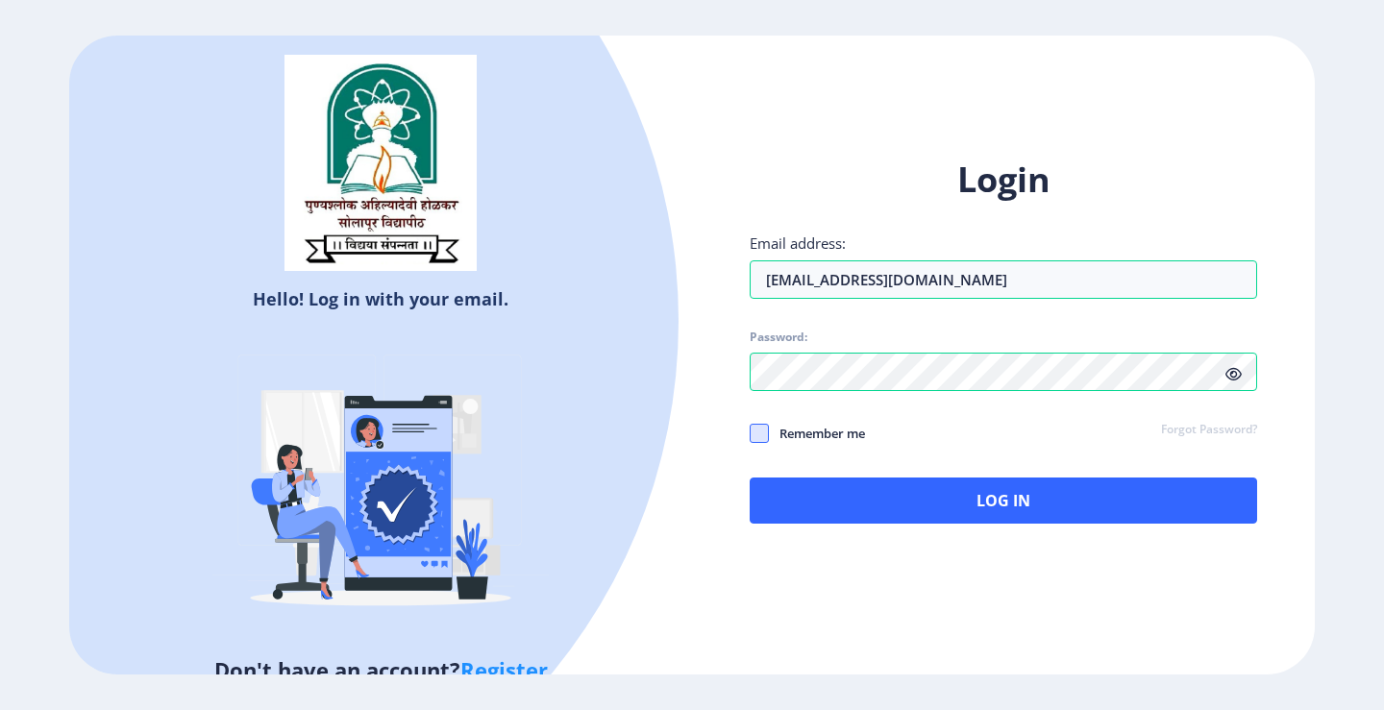
click at [760, 440] on span at bounding box center [759, 433] width 19 height 19
click at [751, 434] on input "Remember me" at bounding box center [750, 433] width 1 height 1
checkbox input "true"
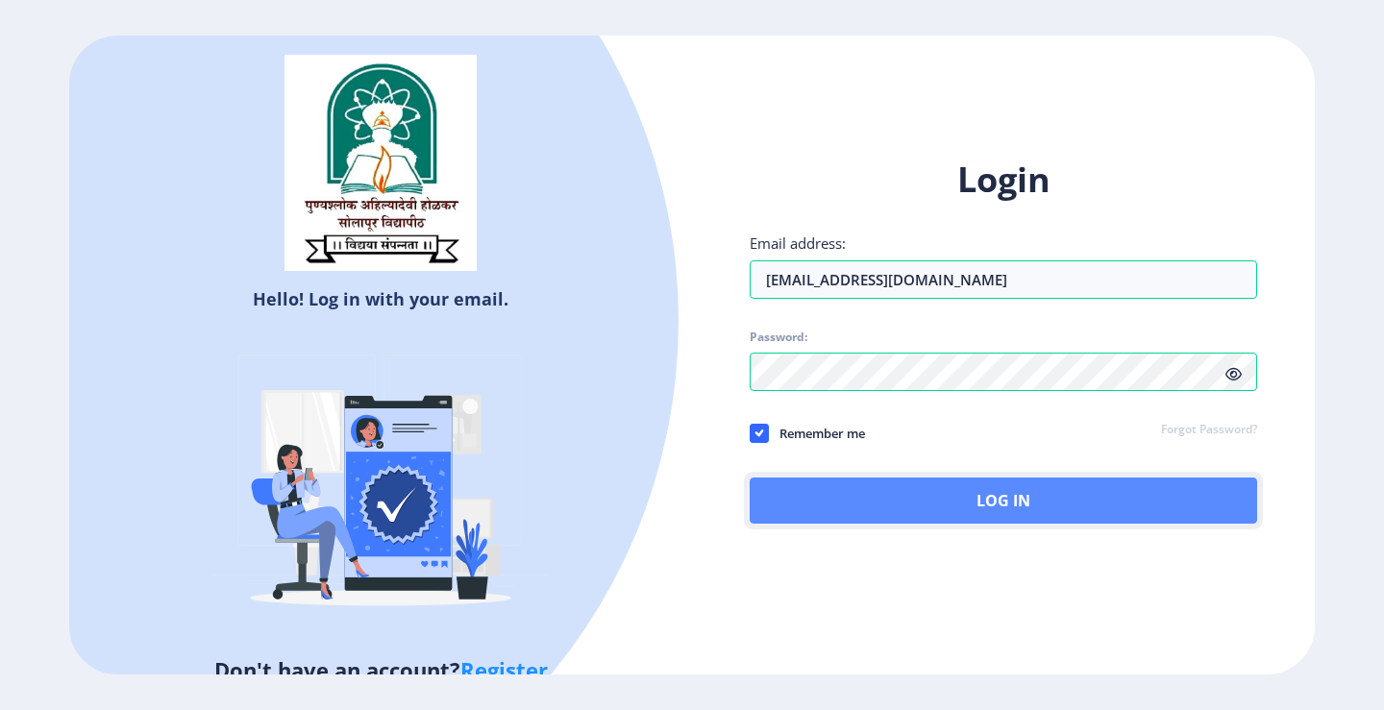
click at [879, 508] on button "Log In" at bounding box center [1004, 501] width 508 height 46
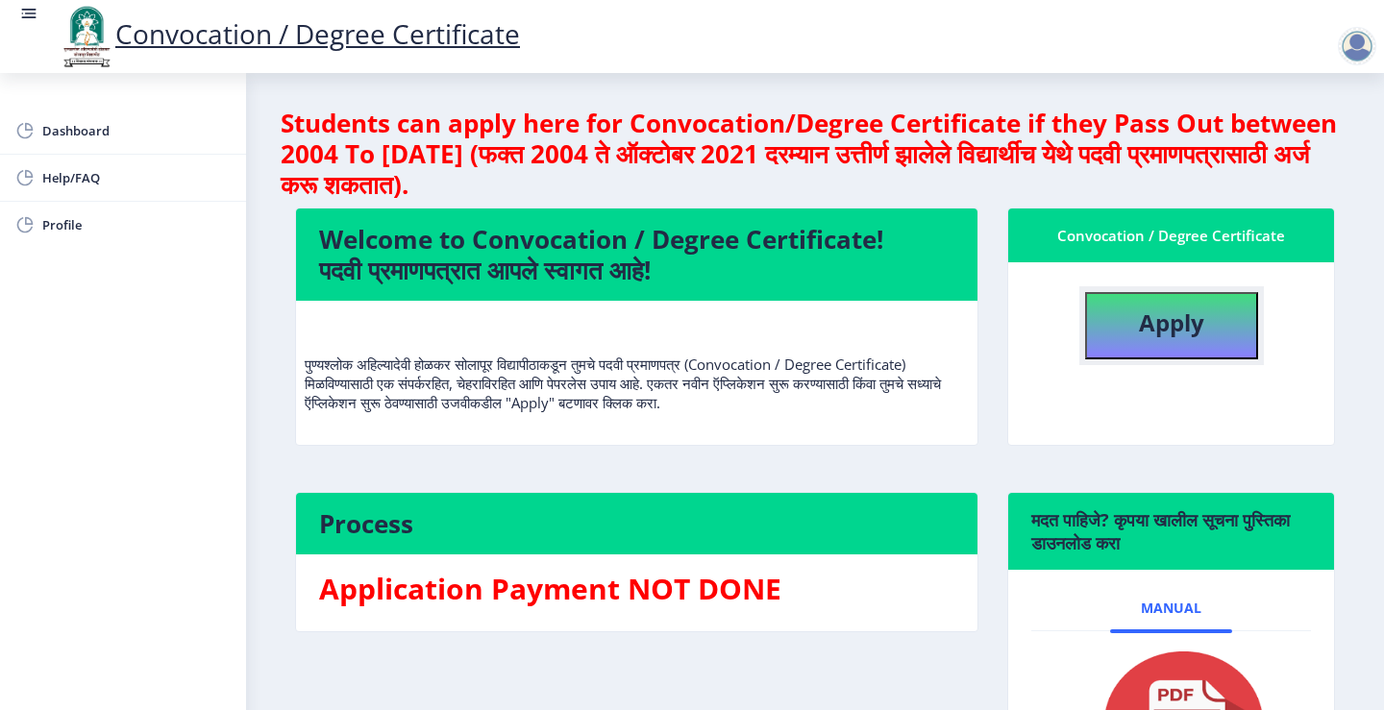
click at [1199, 321] on b "Apply" at bounding box center [1171, 323] width 65 height 32
select select
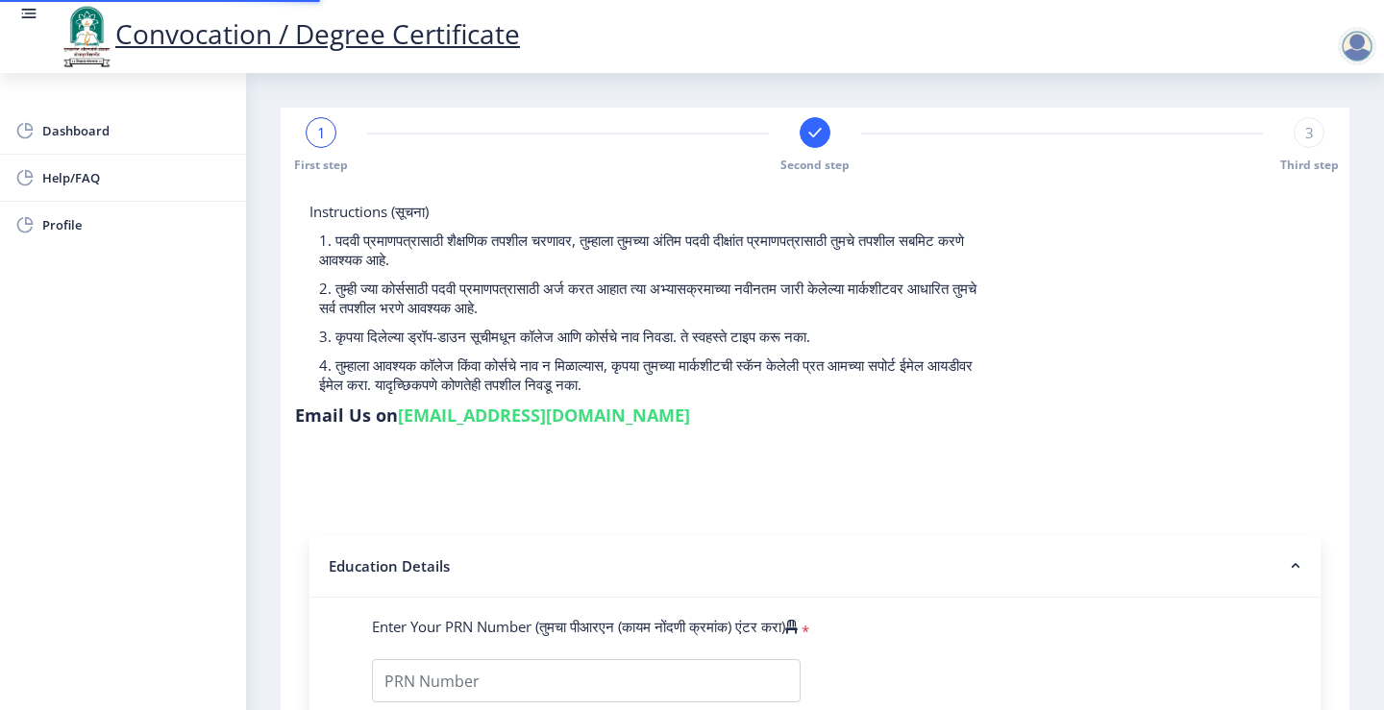
type input "2007032500079516"
select select "Regular"
select select "2010"
select select "March"
select select "SECOND CLASS"
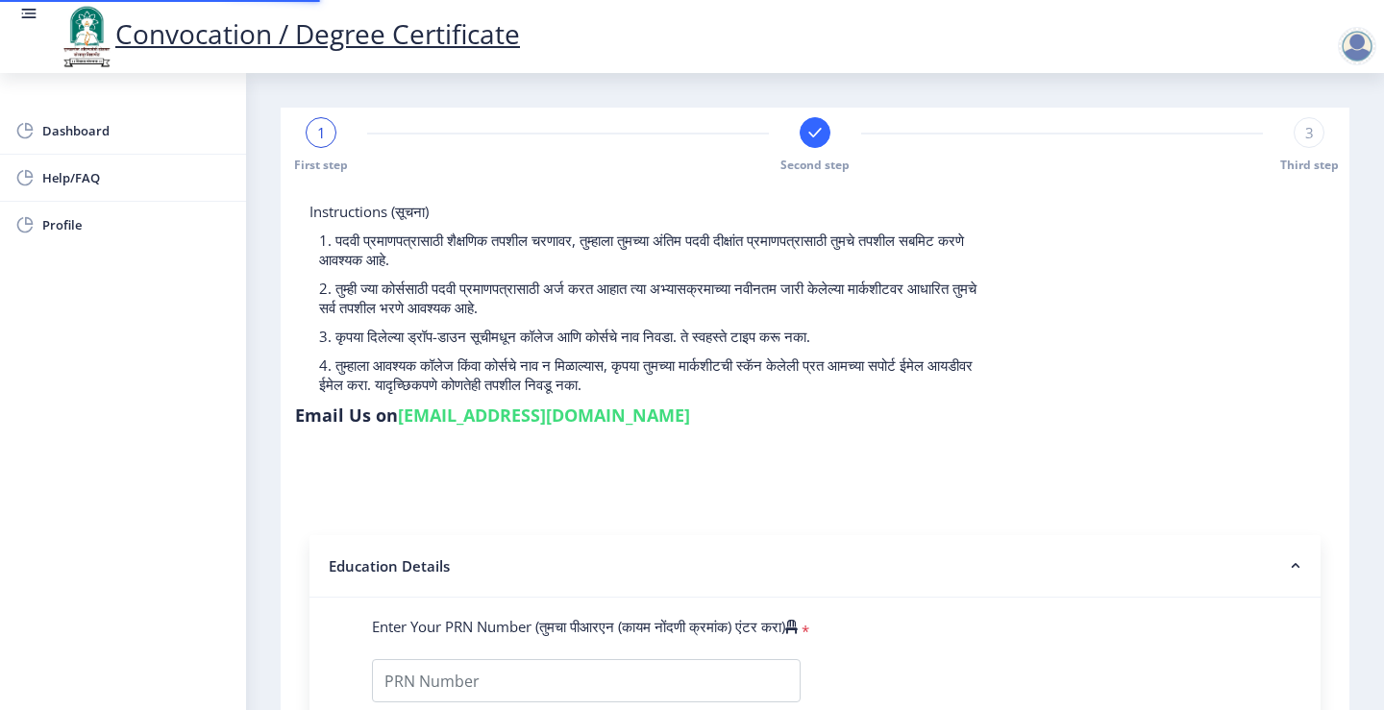
type input "26749"
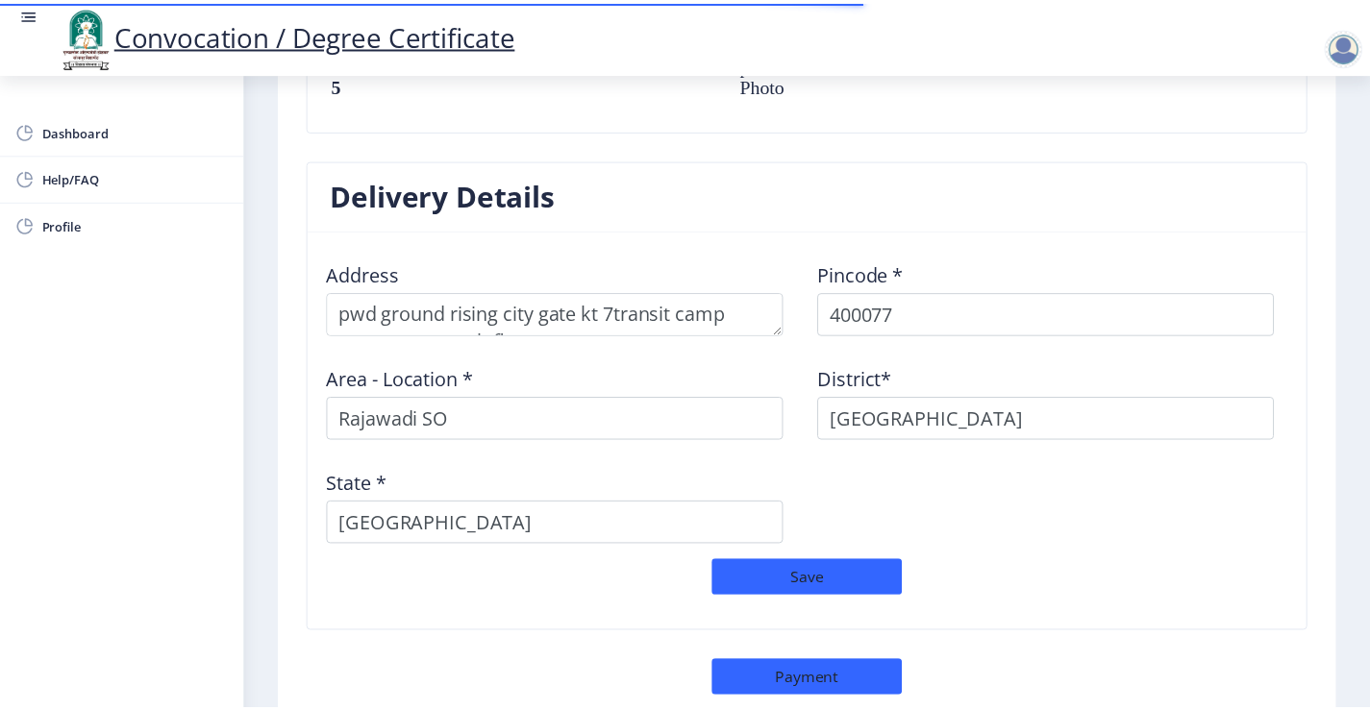
scroll to position [1590, 0]
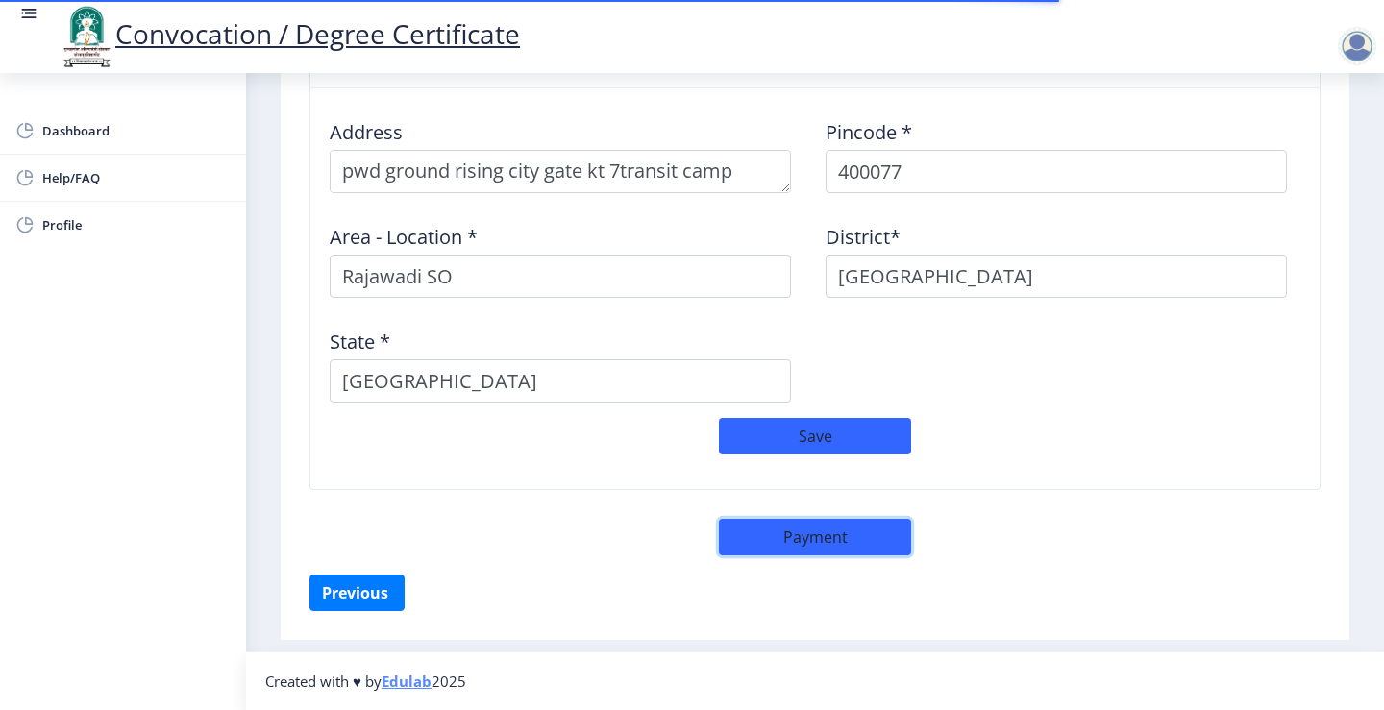
click at [810, 545] on button "Payment" at bounding box center [815, 537] width 192 height 37
select select "sealed"
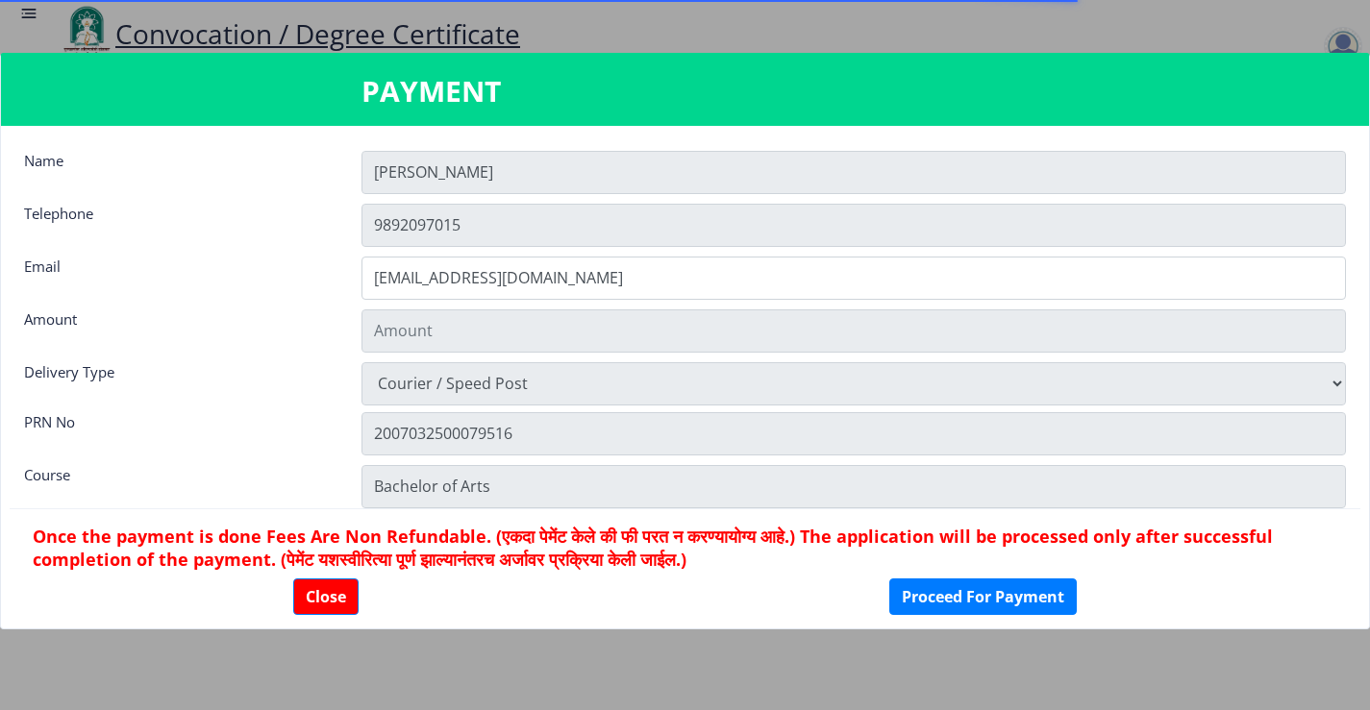
type input "1885"
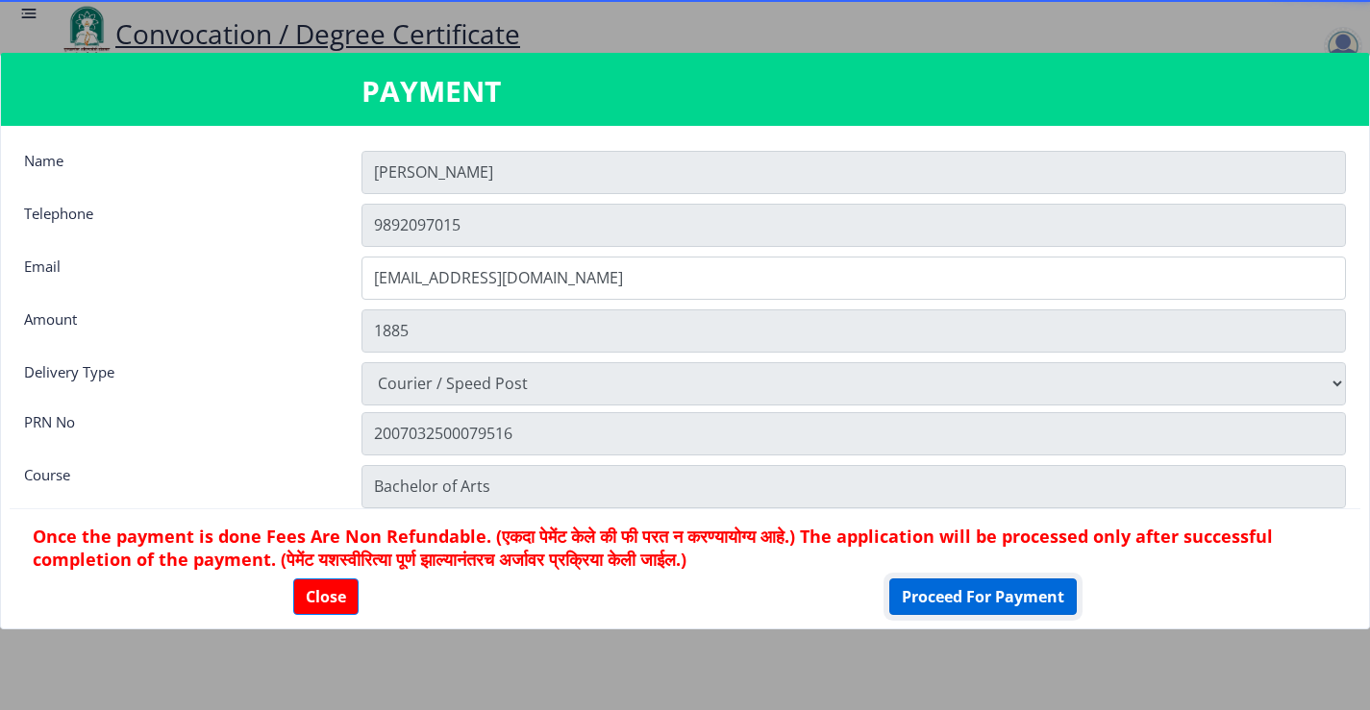
click at [959, 598] on button "Proceed For Payment" at bounding box center [982, 597] width 187 height 37
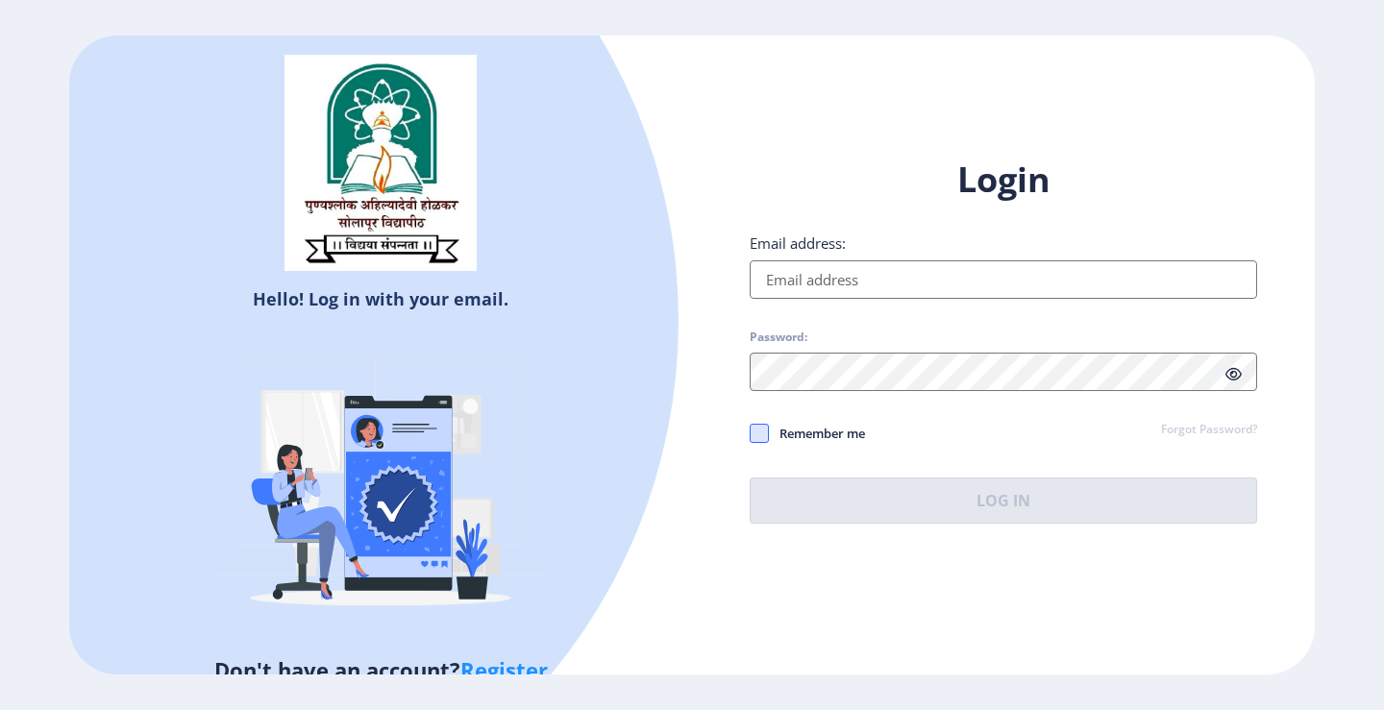
type input "[EMAIL_ADDRESS][DOMAIN_NAME]"
click at [761, 435] on span at bounding box center [759, 433] width 19 height 19
click at [751, 434] on input "Remember me" at bounding box center [750, 433] width 1 height 1
checkbox input "true"
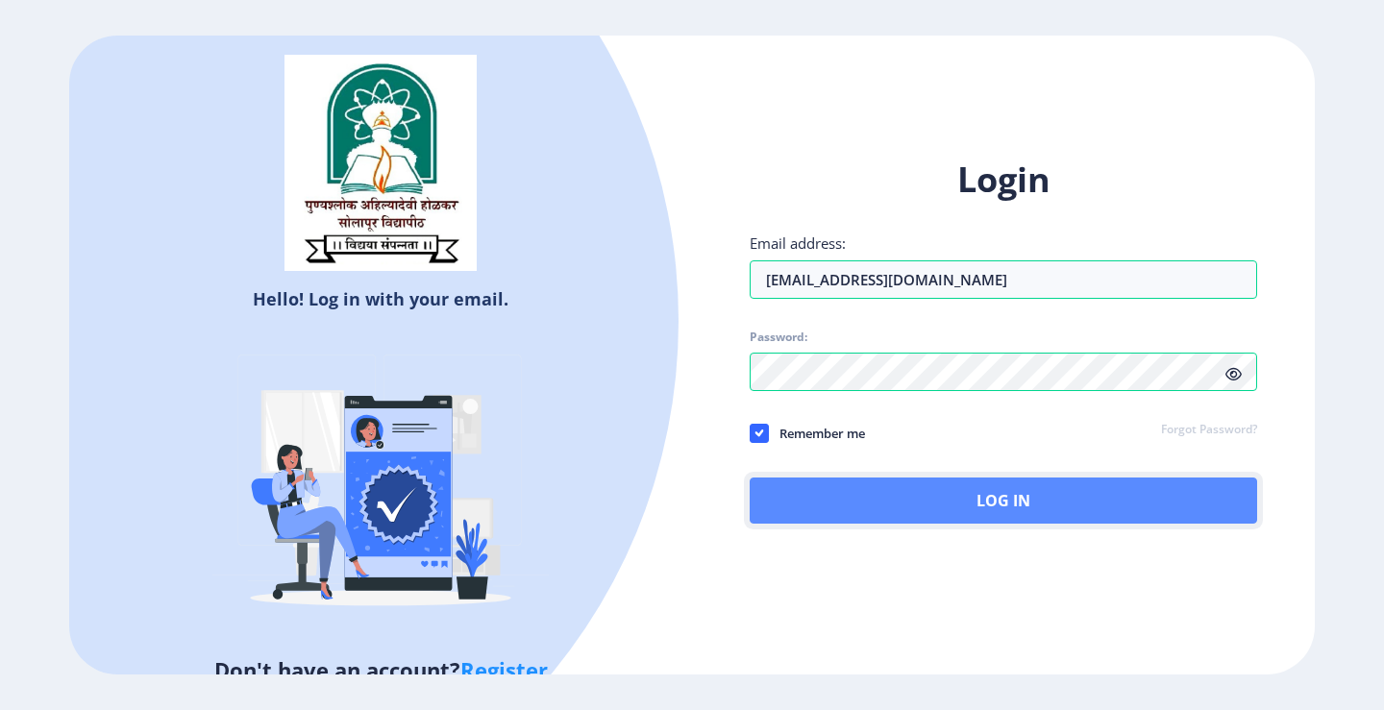
click at [908, 507] on button "Log In" at bounding box center [1004, 501] width 508 height 46
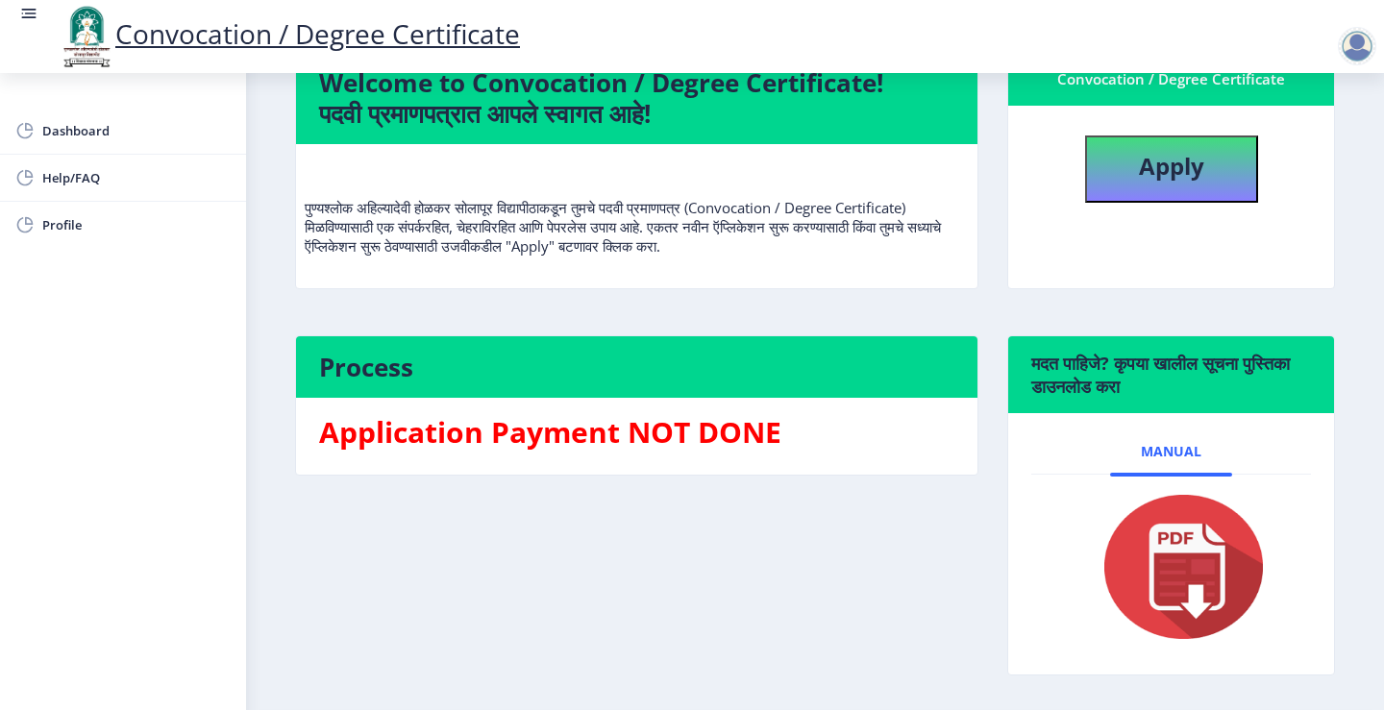
scroll to position [29, 0]
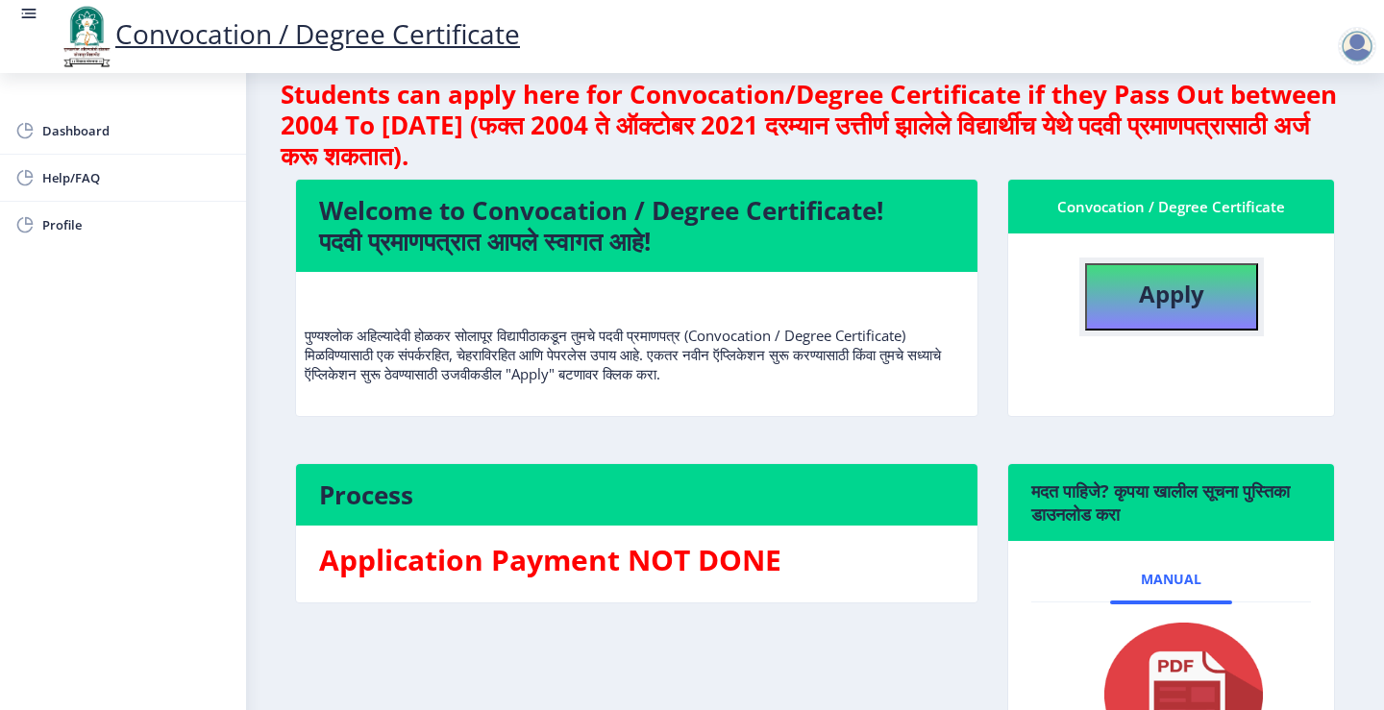
click at [1139, 303] on b "Apply" at bounding box center [1171, 294] width 65 height 32
select select
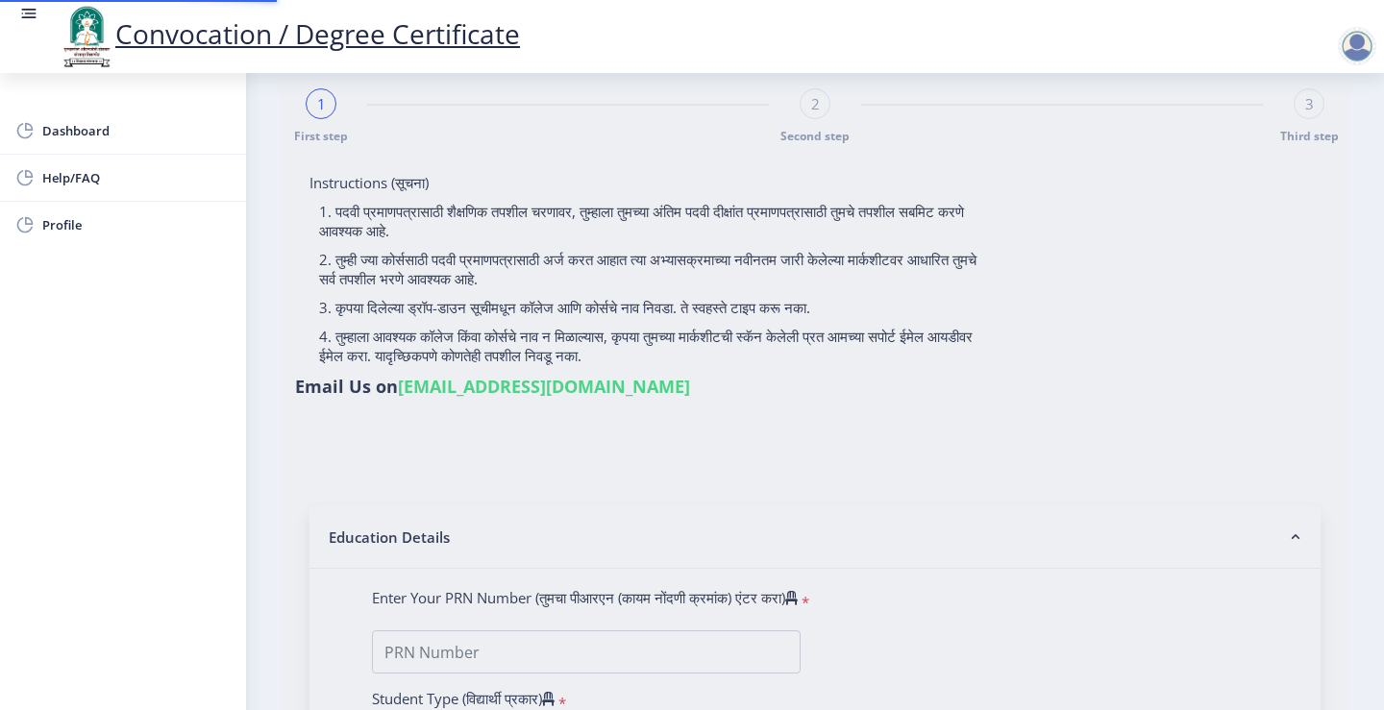
type input "2007032500079516"
select select "Regular"
select select "2010"
select select "March"
select select "SECOND CLASS"
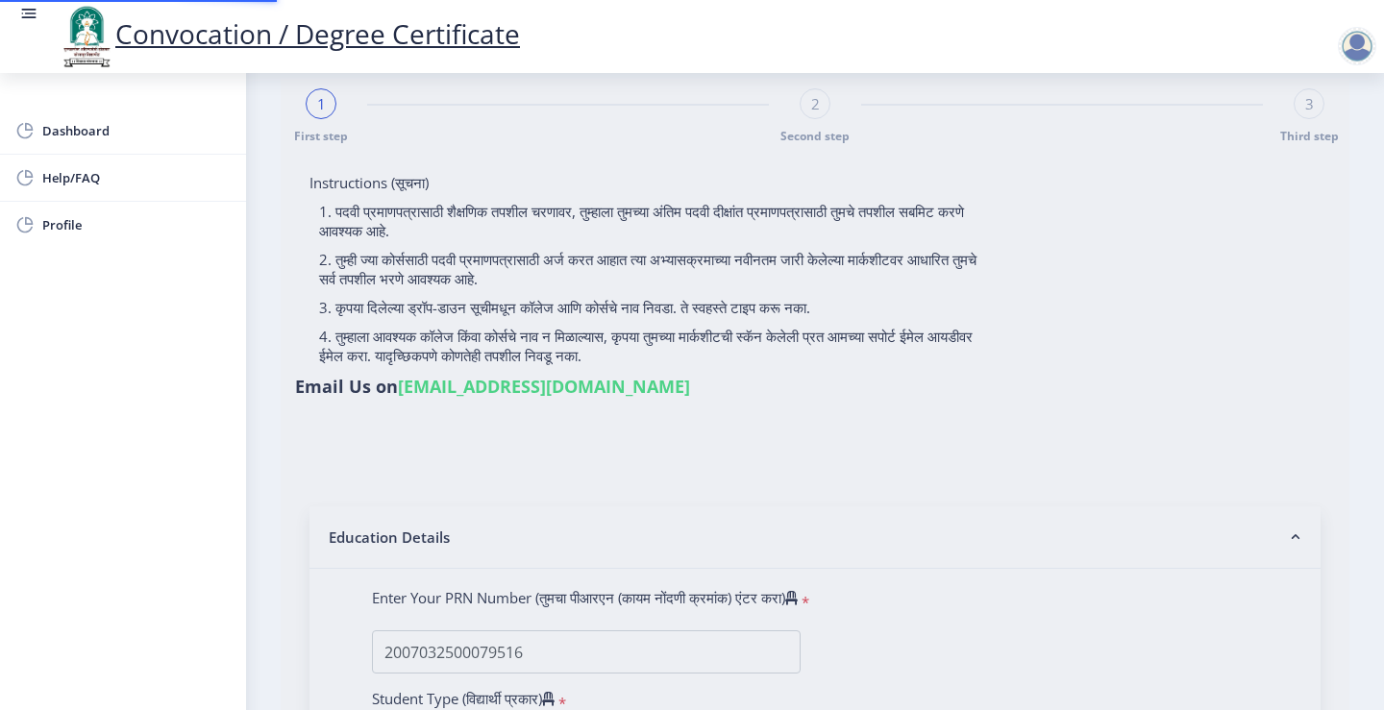
type input "26749"
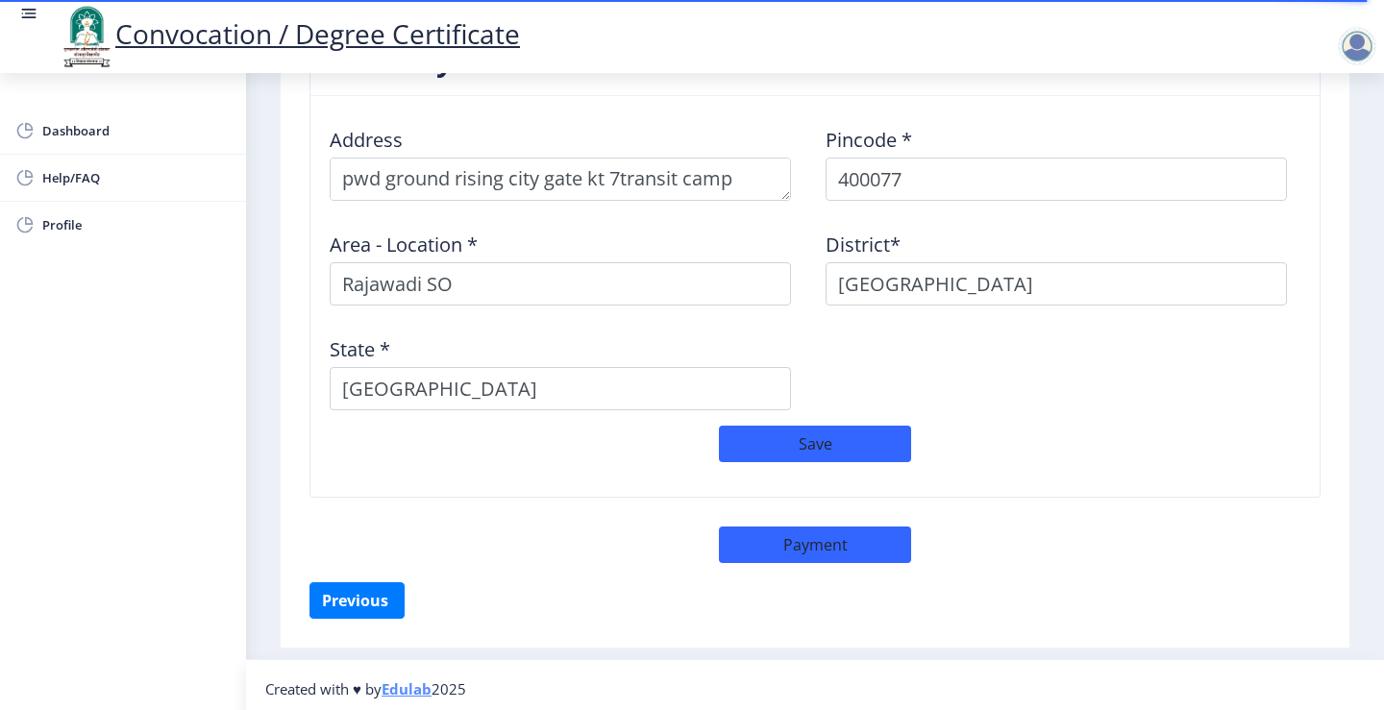
scroll to position [1590, 0]
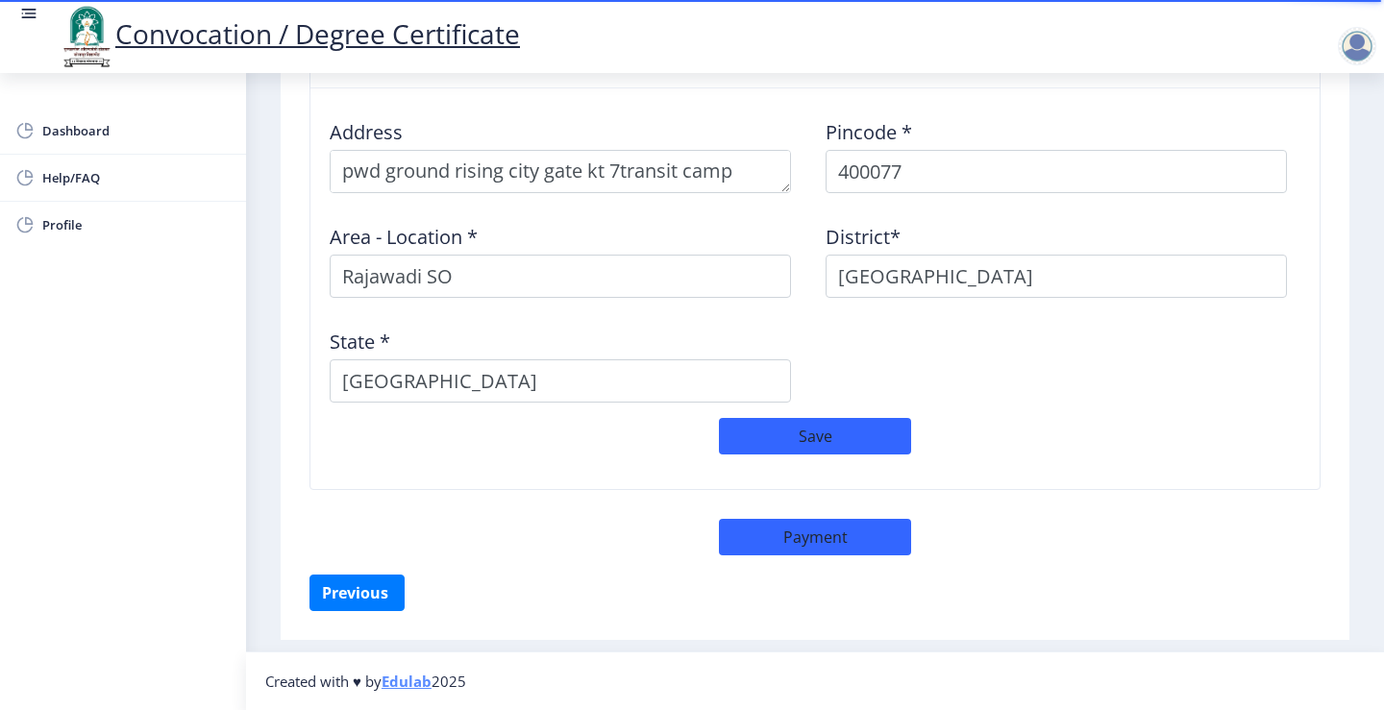
click at [405, 685] on link "Edulab" at bounding box center [407, 681] width 50 height 19
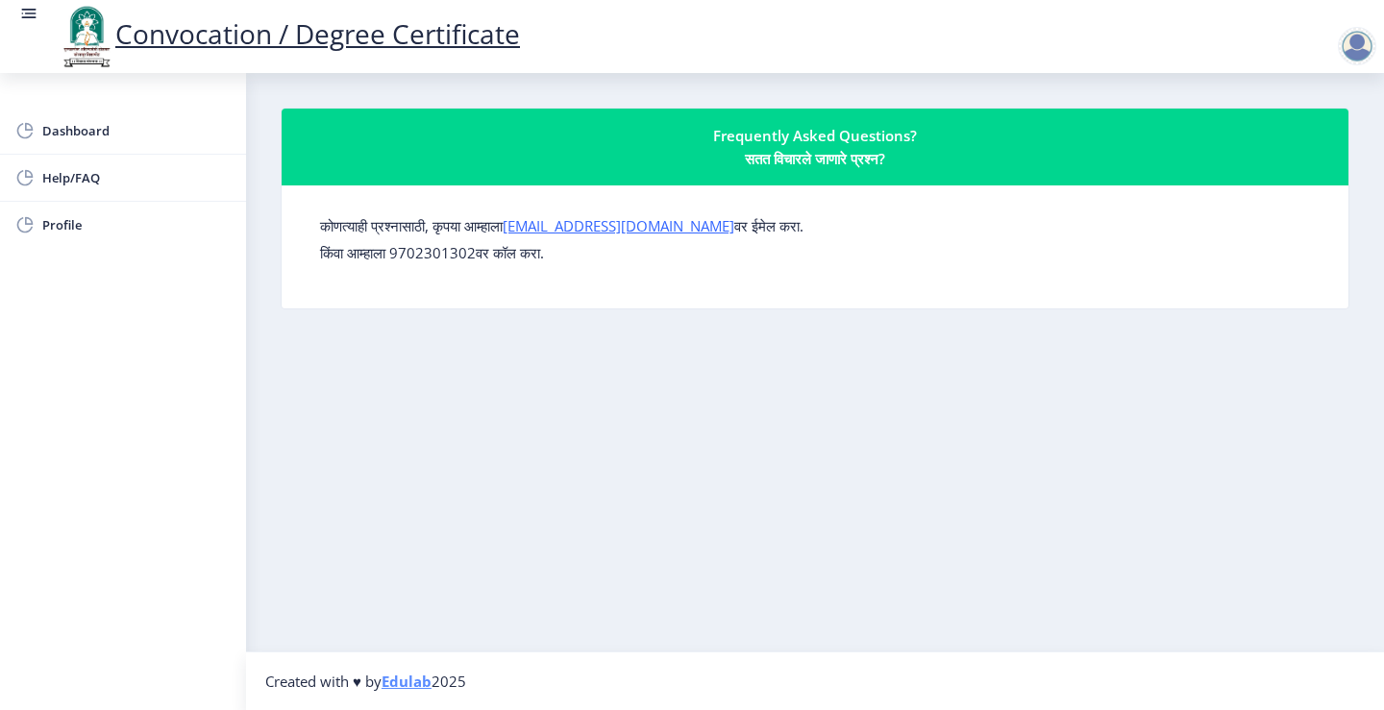
select select
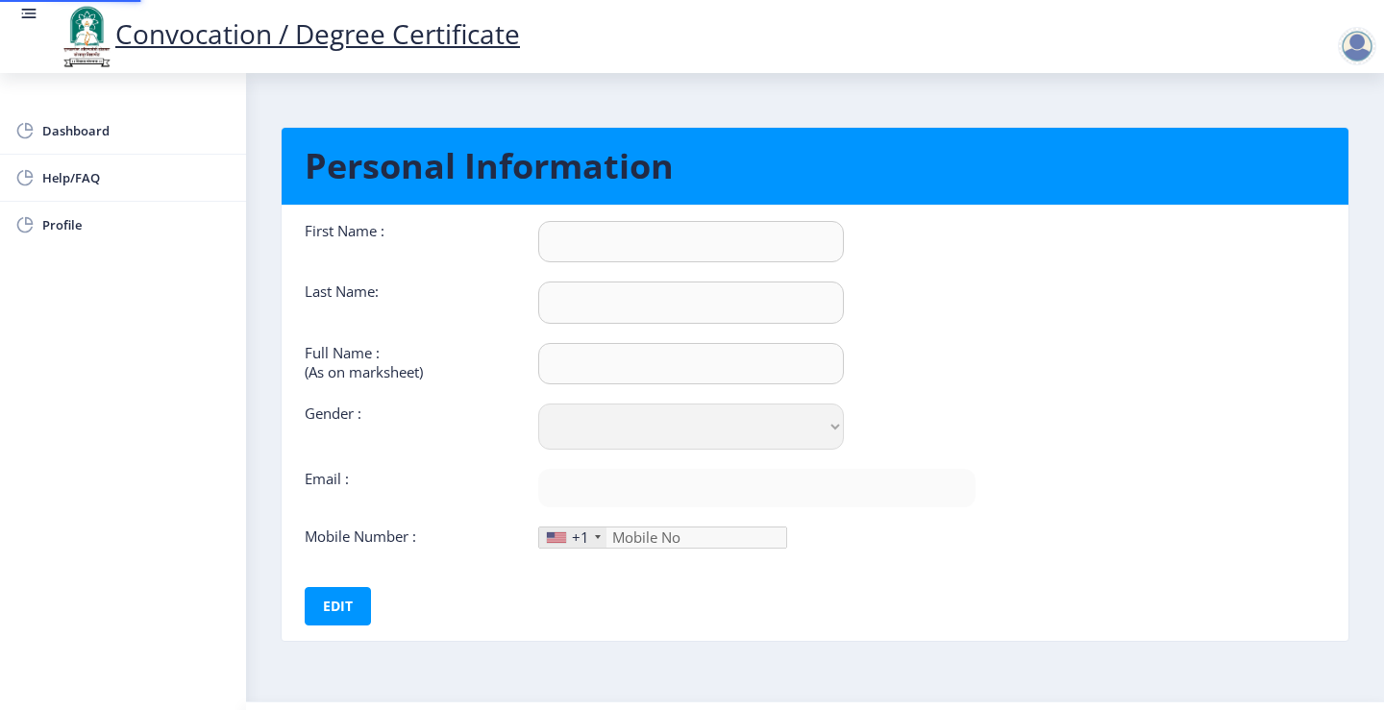
type input "[PERSON_NAME]"
type input "[PERSON_NAME] [PERSON_NAME]"
select select "[DEMOGRAPHIC_DATA]"
type input "mahendragangane@gmail.com"
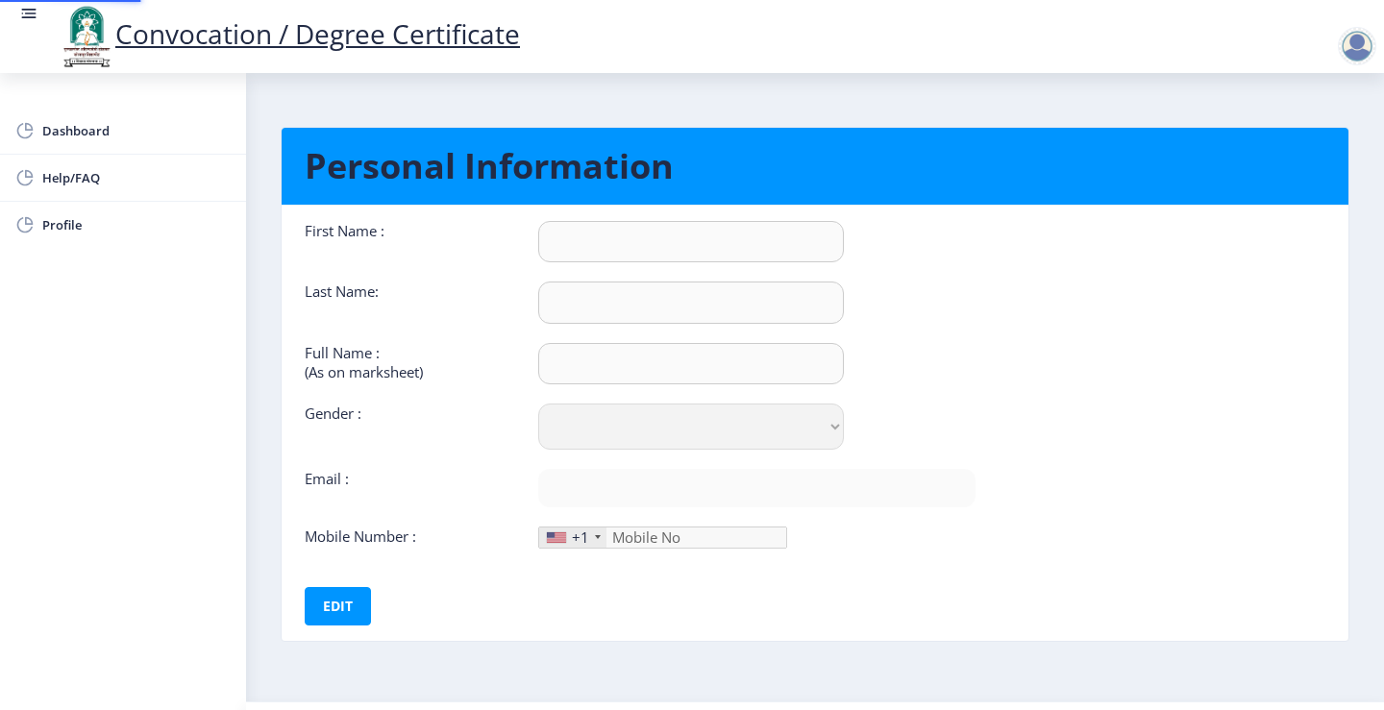
type input "9892097015"
